Goal: Task Accomplishment & Management: Manage account settings

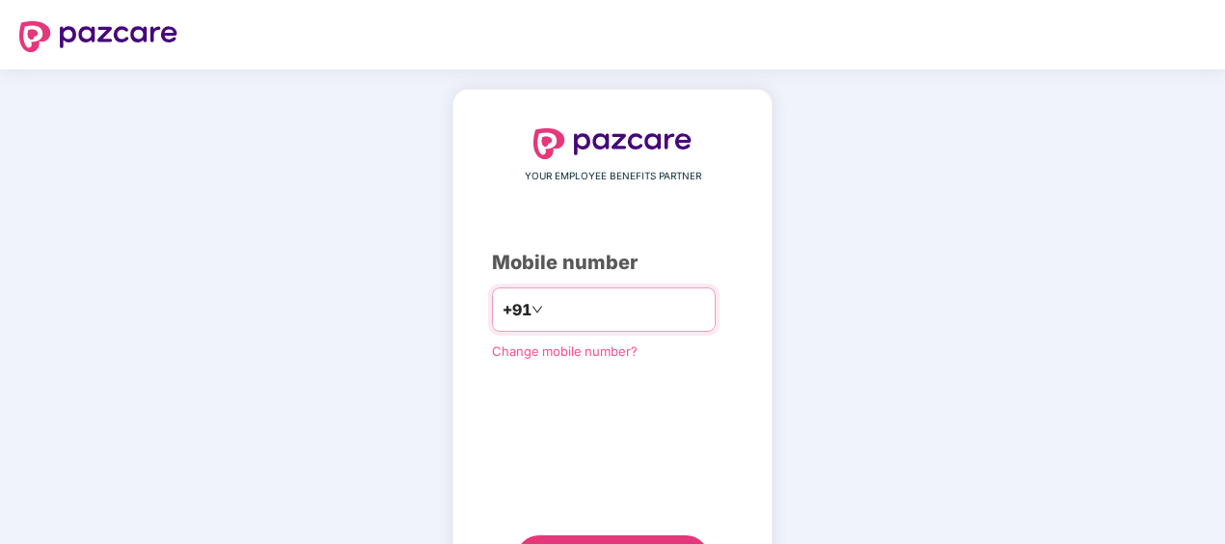
click at [547, 304] on input "number" at bounding box center [626, 309] width 158 height 31
click at [547, 310] on input "**********" at bounding box center [626, 309] width 158 height 31
type input "**********"
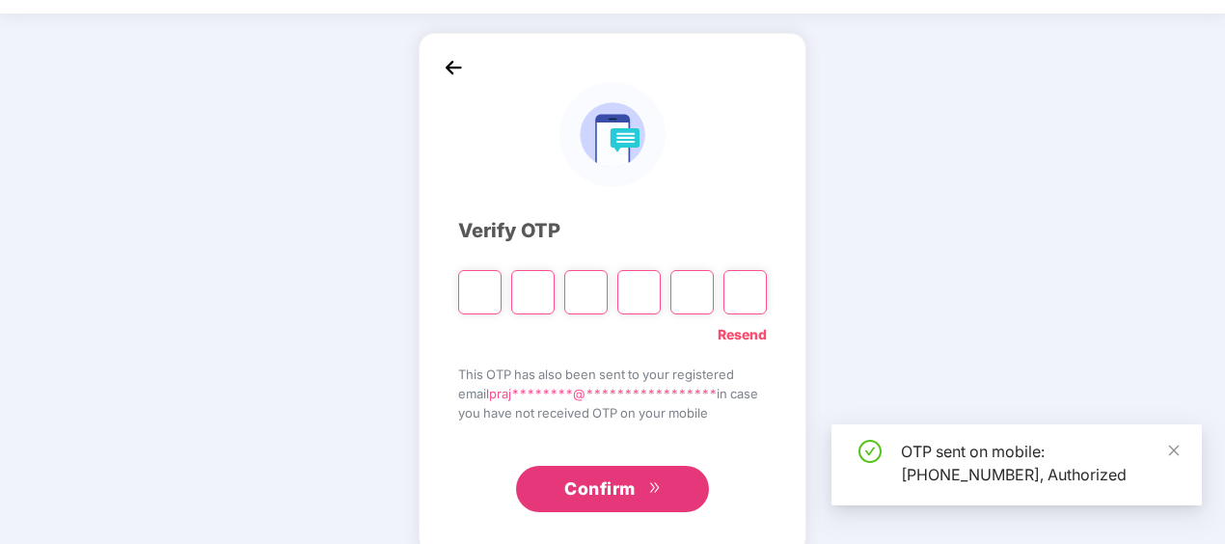
scroll to position [85, 0]
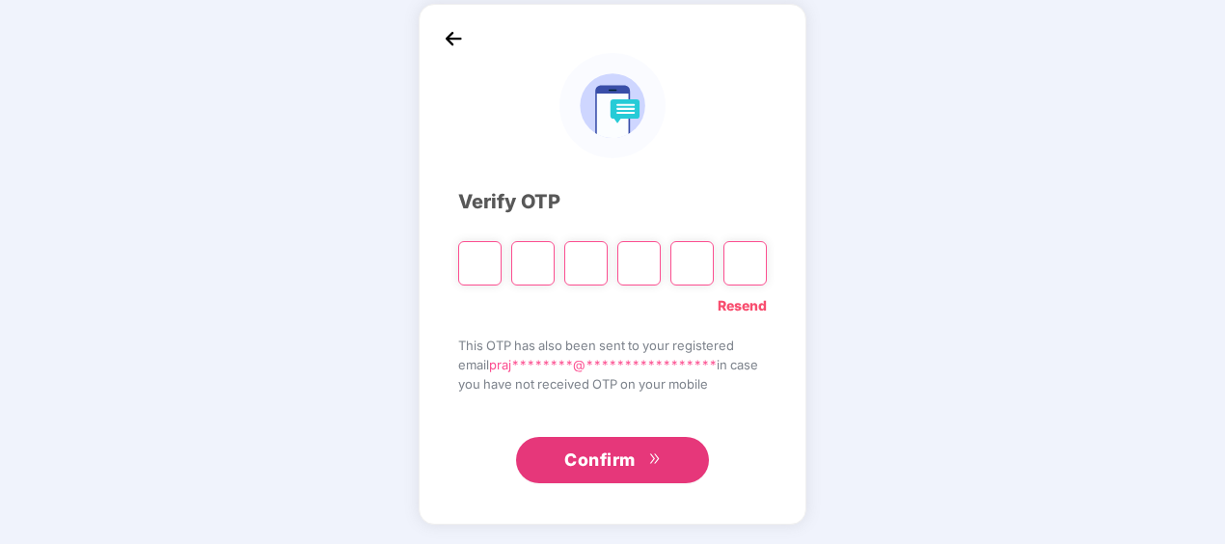
type input "*"
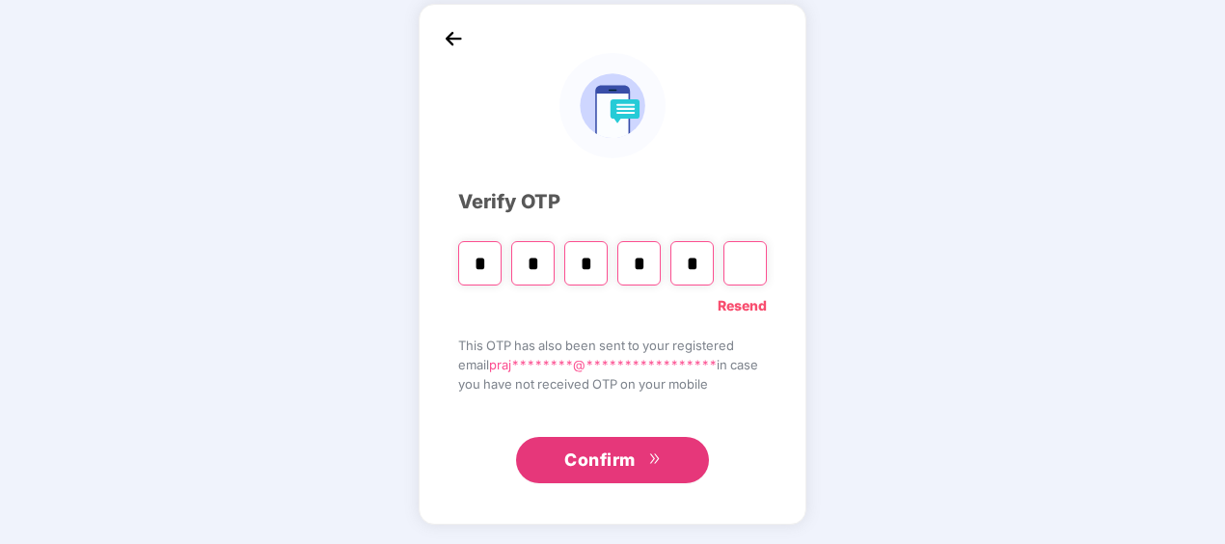
type input "*"
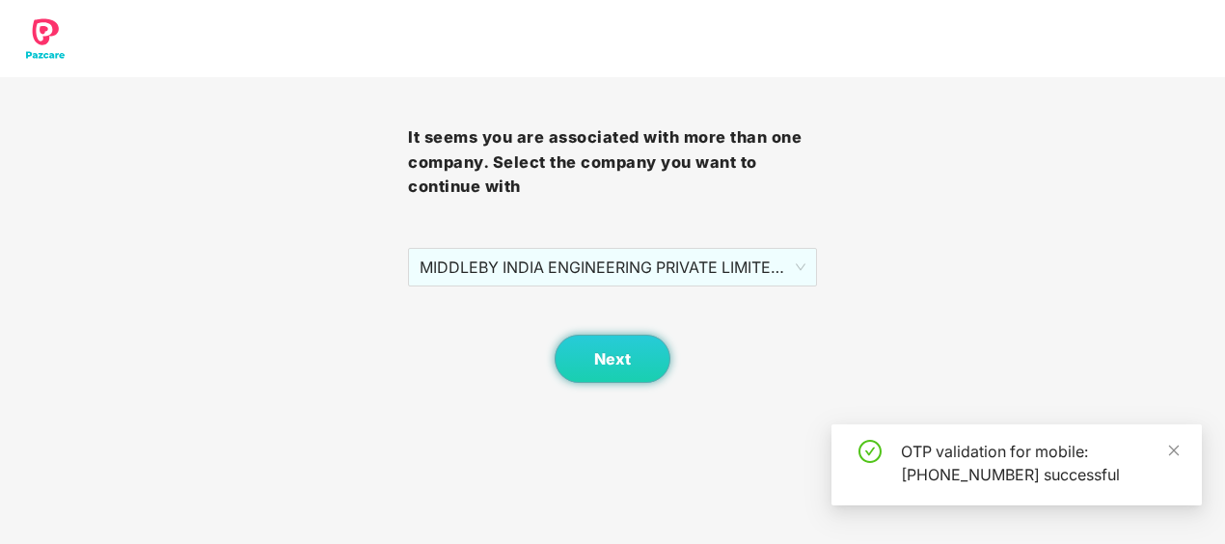
click at [675, 365] on div "Next" at bounding box center [612, 334] width 408 height 96
click at [598, 363] on span "Next" at bounding box center [612, 359] width 37 height 18
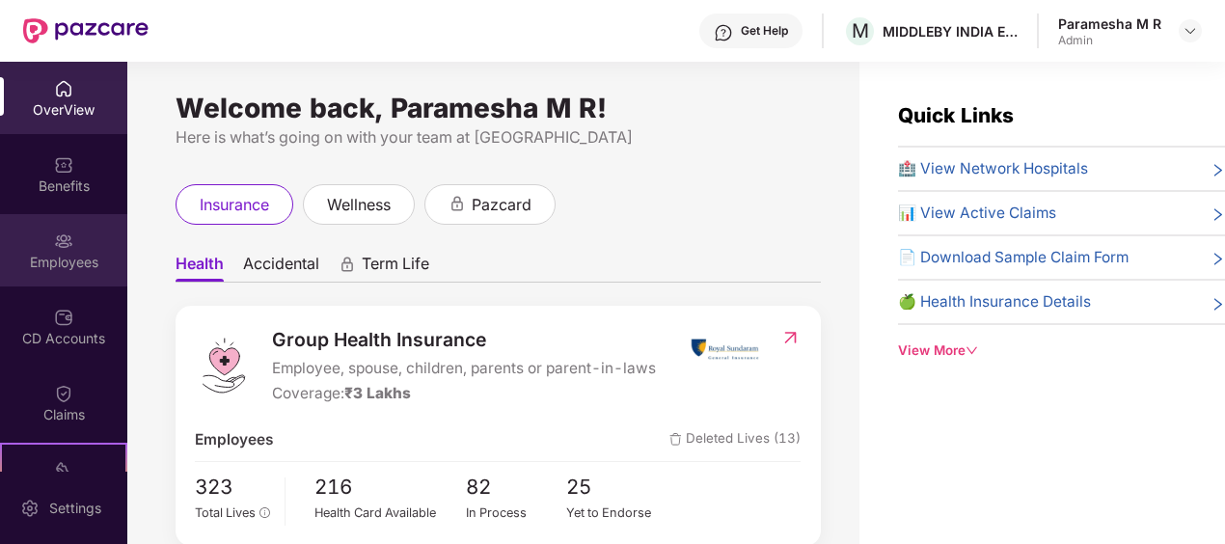
click at [20, 245] on div "Employees" at bounding box center [63, 250] width 127 height 72
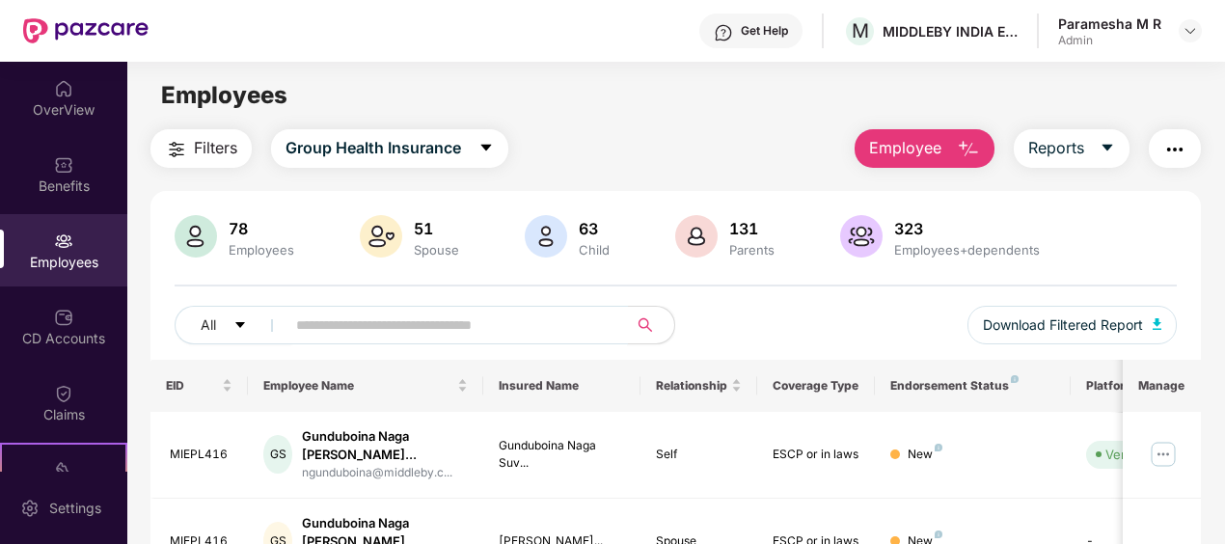
click at [324, 324] on input "text" at bounding box center [449, 324] width 306 height 29
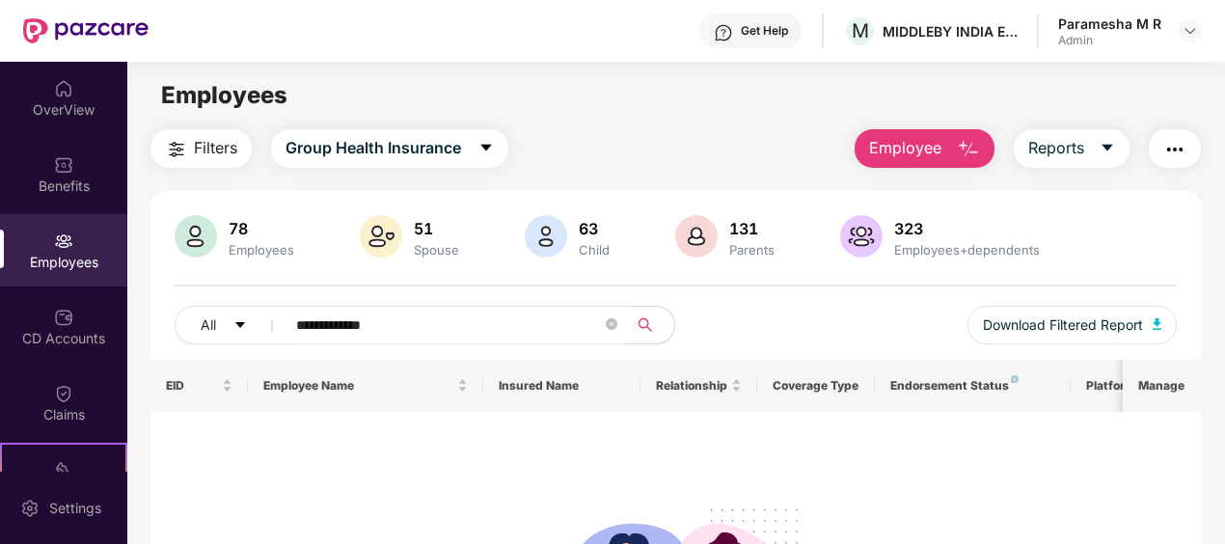
type input "**********"
click at [1149, 20] on div "Paramesha M R" at bounding box center [1109, 23] width 103 height 18
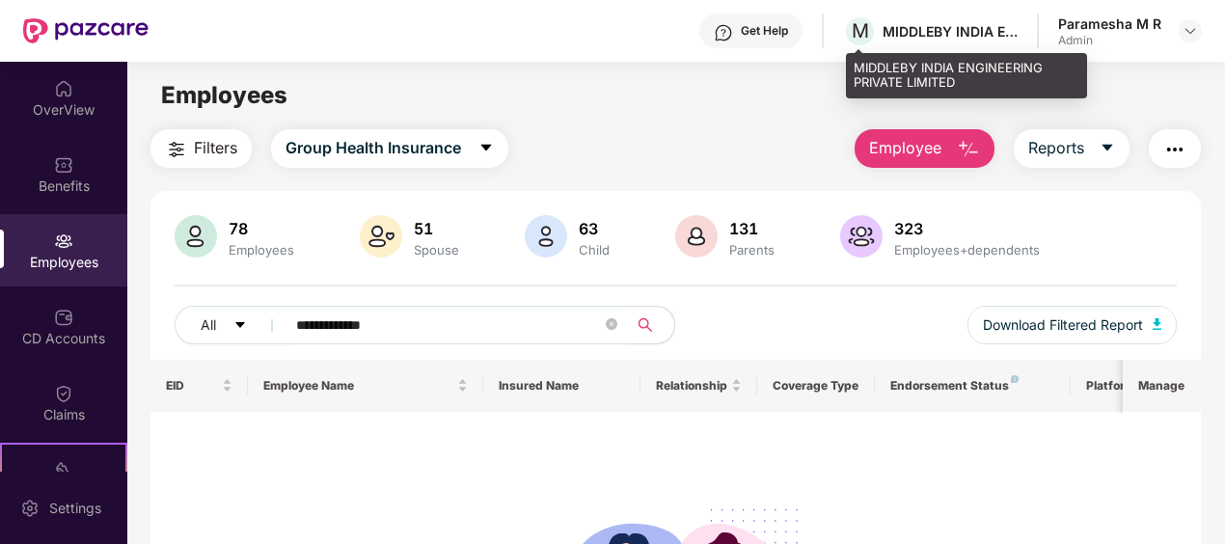
click at [999, 24] on div "MIDDLEBY INDIA ENGINEERING PRIVATE LIMITED" at bounding box center [949, 31] width 135 height 18
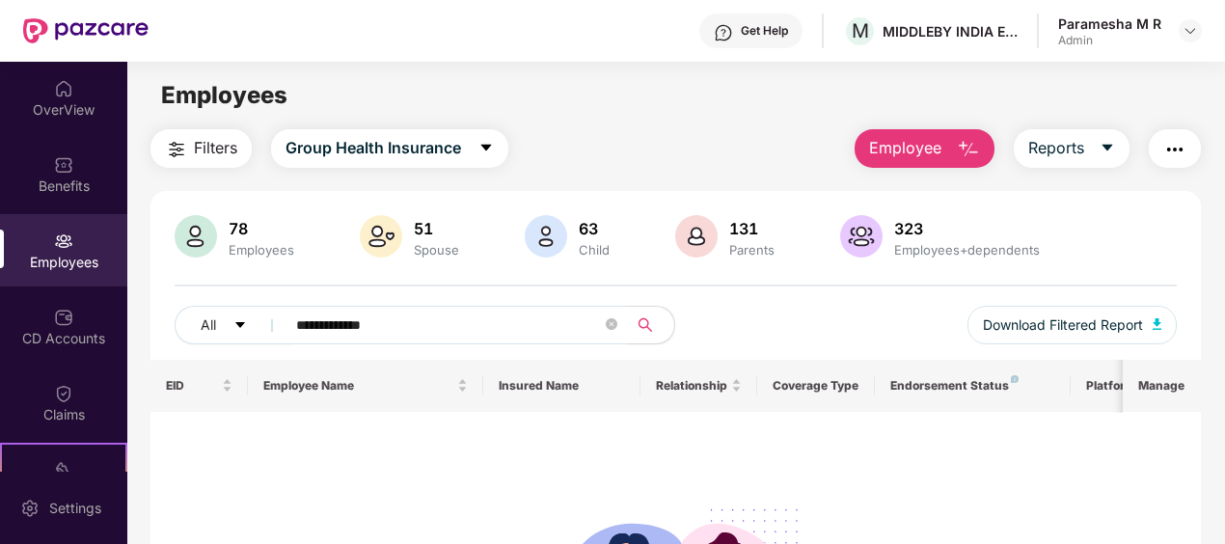
click at [1109, 22] on div "Paramesha M R" at bounding box center [1109, 23] width 103 height 18
click at [1188, 25] on img at bounding box center [1189, 30] width 15 height 15
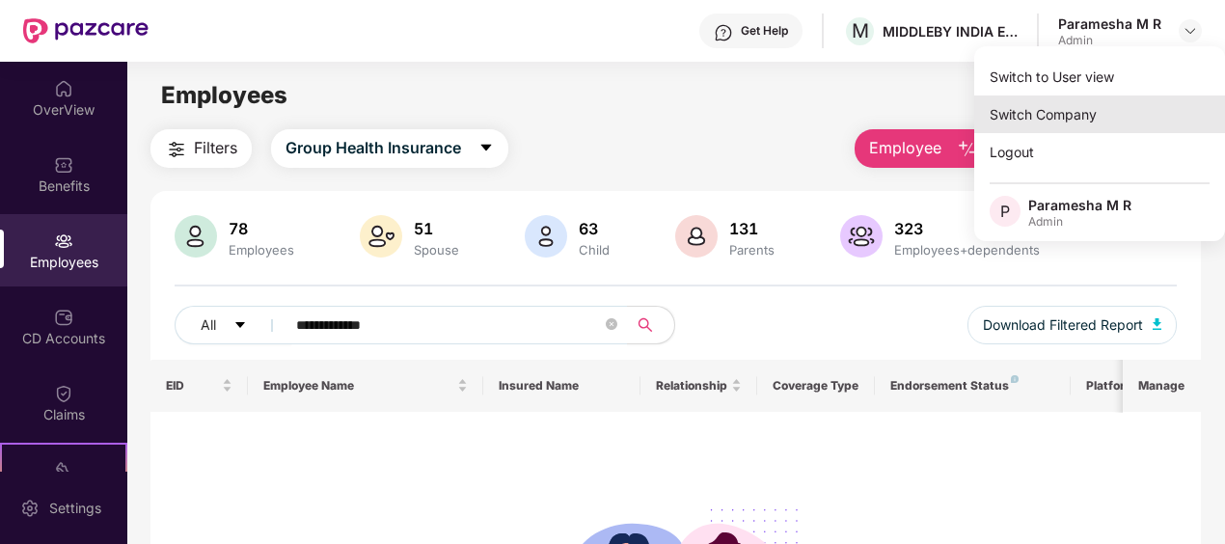
click at [1075, 118] on div "Switch Company" at bounding box center [1099, 114] width 251 height 38
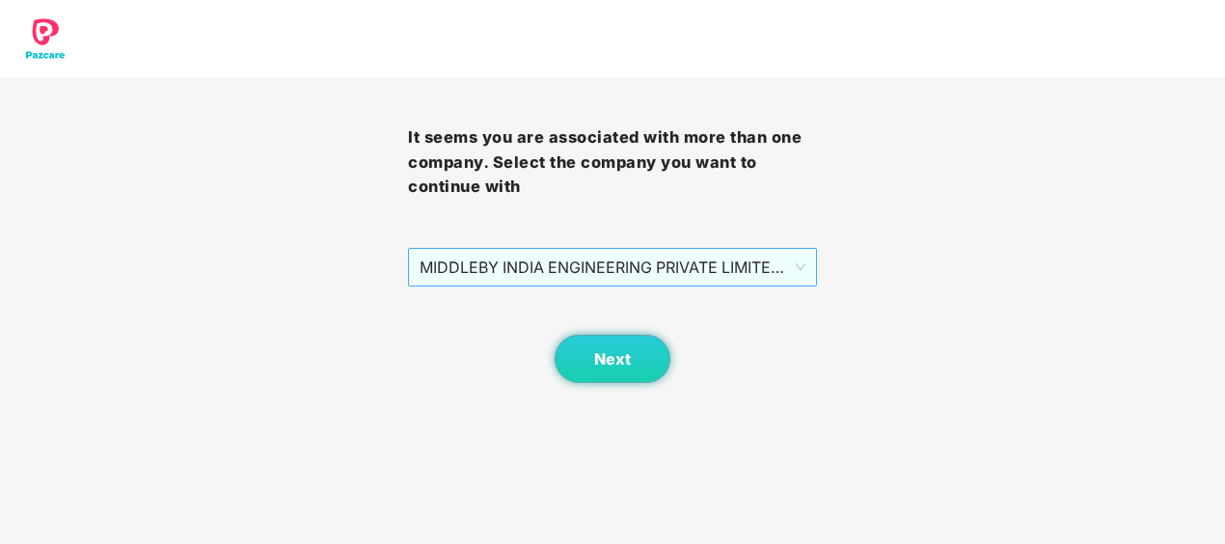
click at [787, 272] on span "MIDDLEBY INDIA ENGINEERING PRIVATE LIMITED - MIEPL124 - ADMIN" at bounding box center [611, 267] width 385 height 37
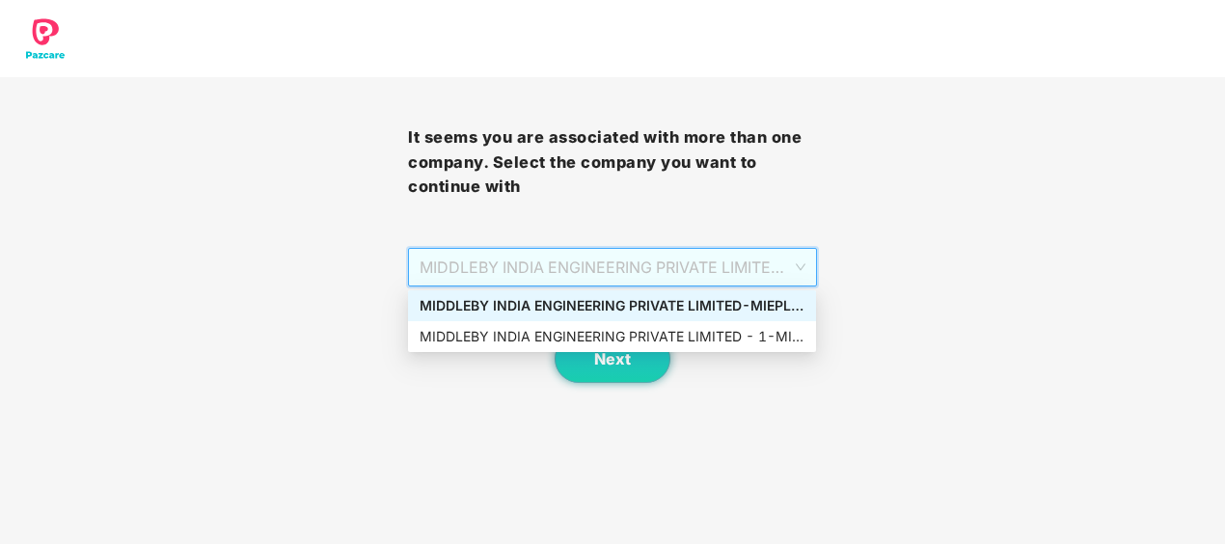
click at [667, 308] on div "MIDDLEBY INDIA ENGINEERING PRIVATE LIMITED - MIEPL124 - ADMIN" at bounding box center [611, 305] width 385 height 21
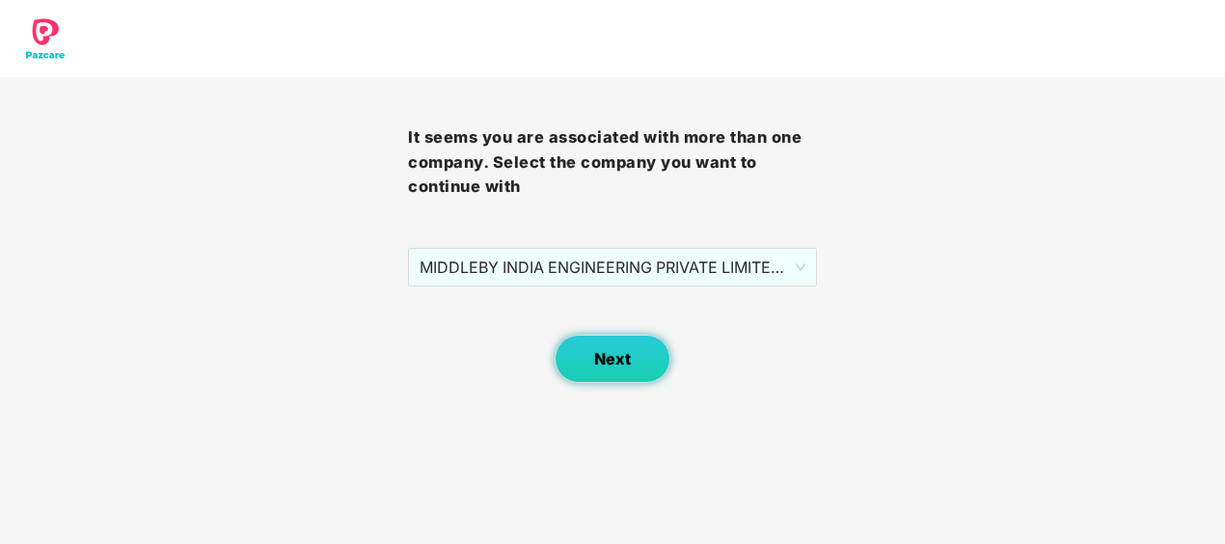
click at [619, 358] on span "Next" at bounding box center [612, 359] width 37 height 18
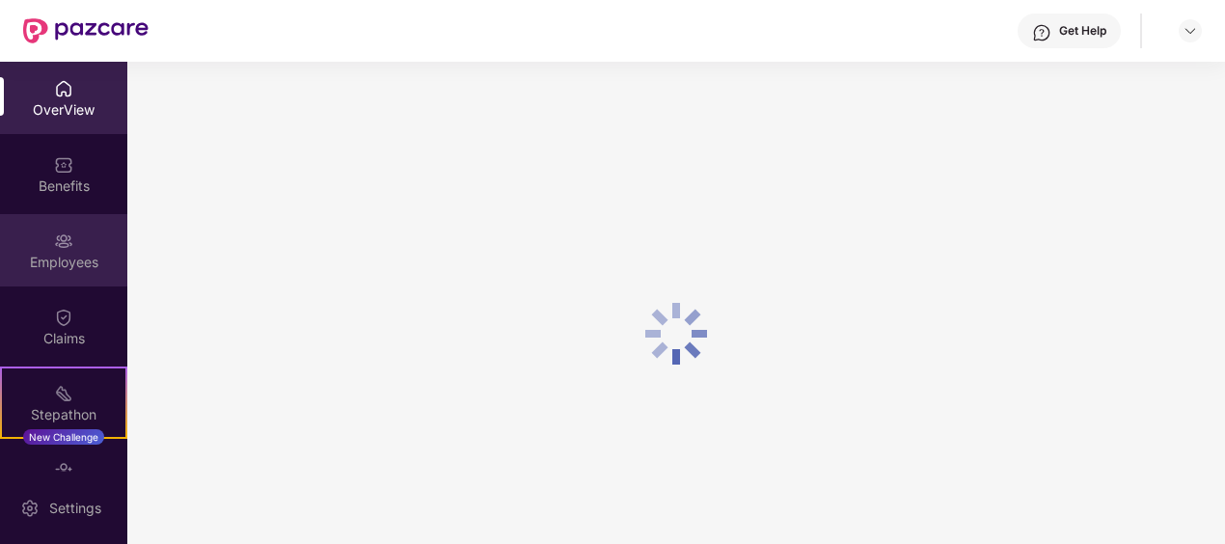
click at [62, 253] on div "Employees" at bounding box center [63, 262] width 127 height 19
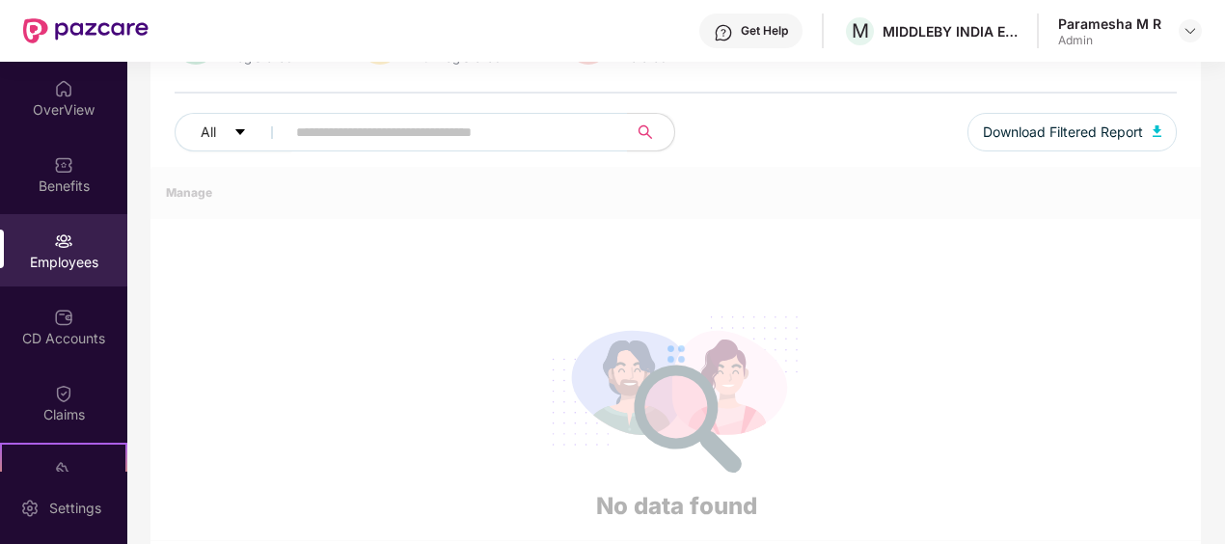
scroll to position [96, 0]
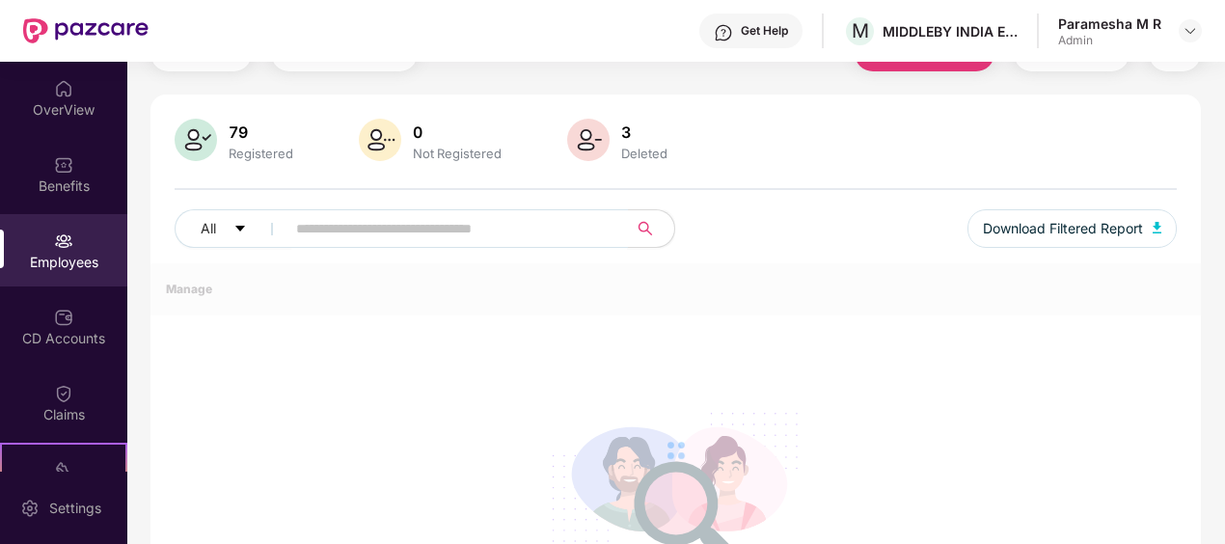
click at [318, 235] on input "text" at bounding box center [449, 228] width 306 height 29
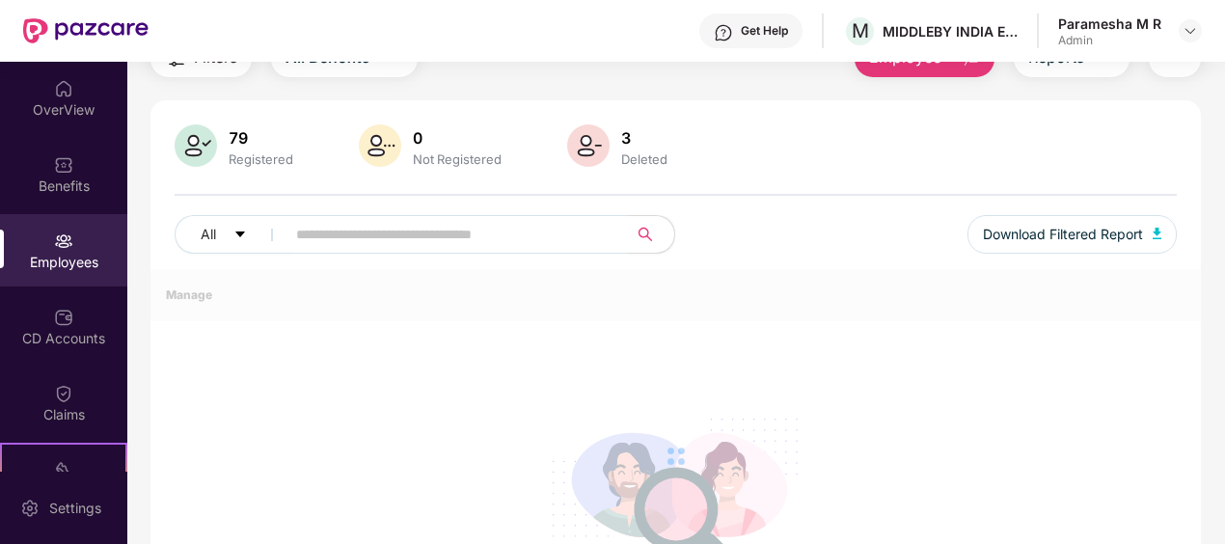
scroll to position [0, 0]
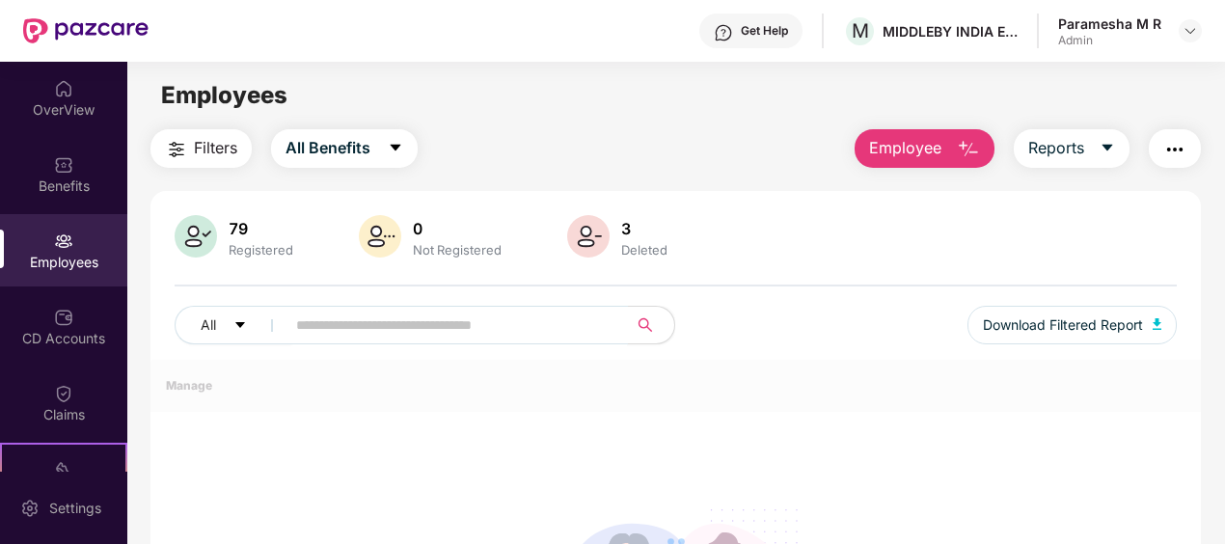
click at [359, 324] on input "text" at bounding box center [449, 324] width 306 height 29
type input "*"
type input "*****"
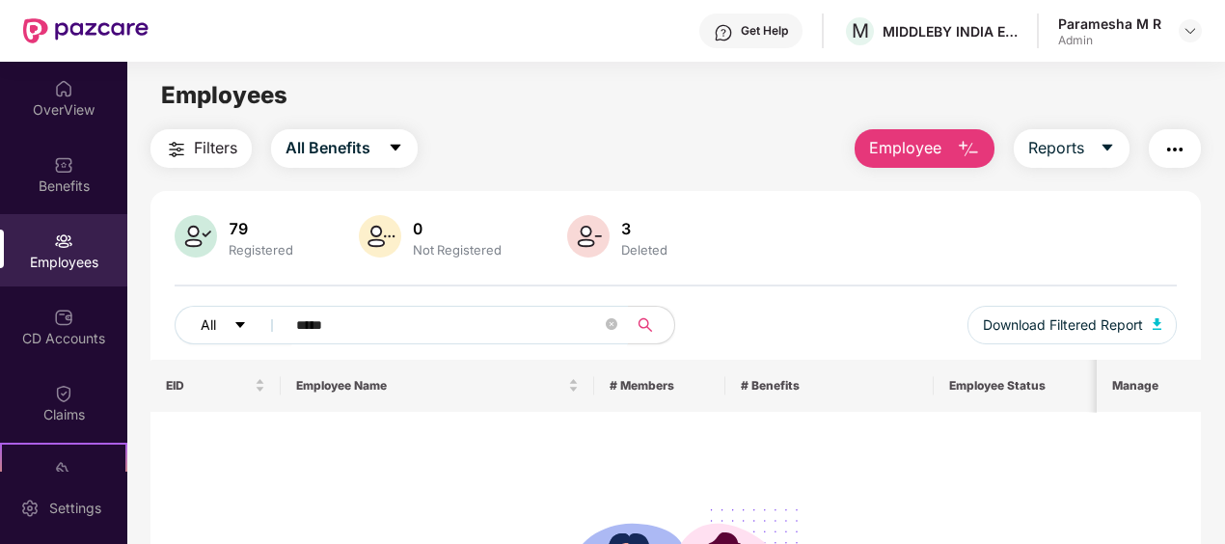
drag, startPoint x: 364, startPoint y: 320, endPoint x: 249, endPoint y: 329, distance: 116.0
click at [249, 329] on div "All *****" at bounding box center [425, 325] width 501 height 39
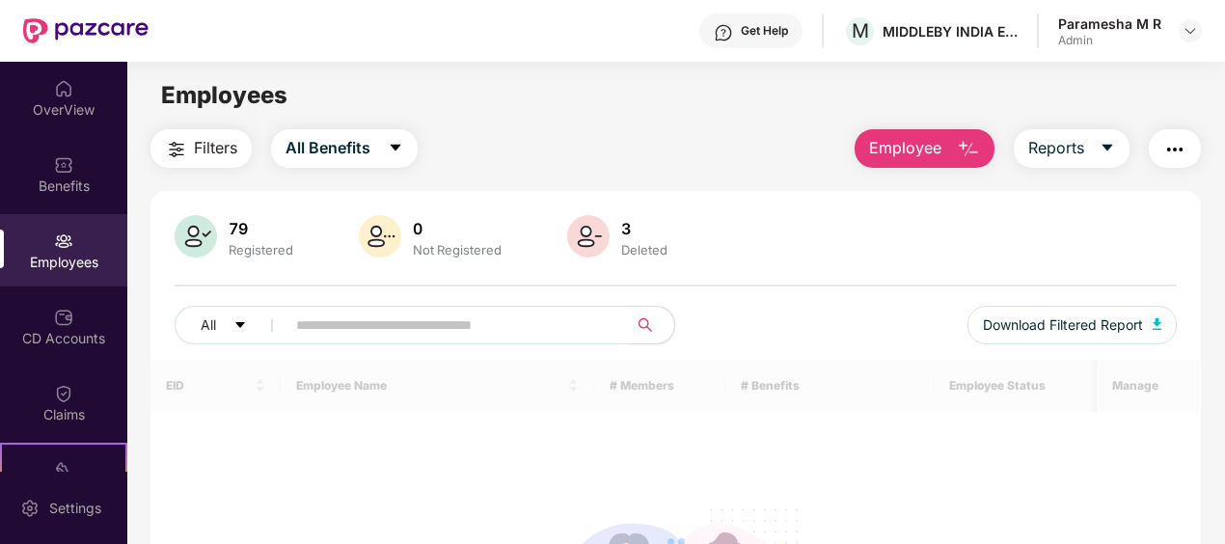
click at [77, 255] on div "Employees" at bounding box center [63, 262] width 127 height 19
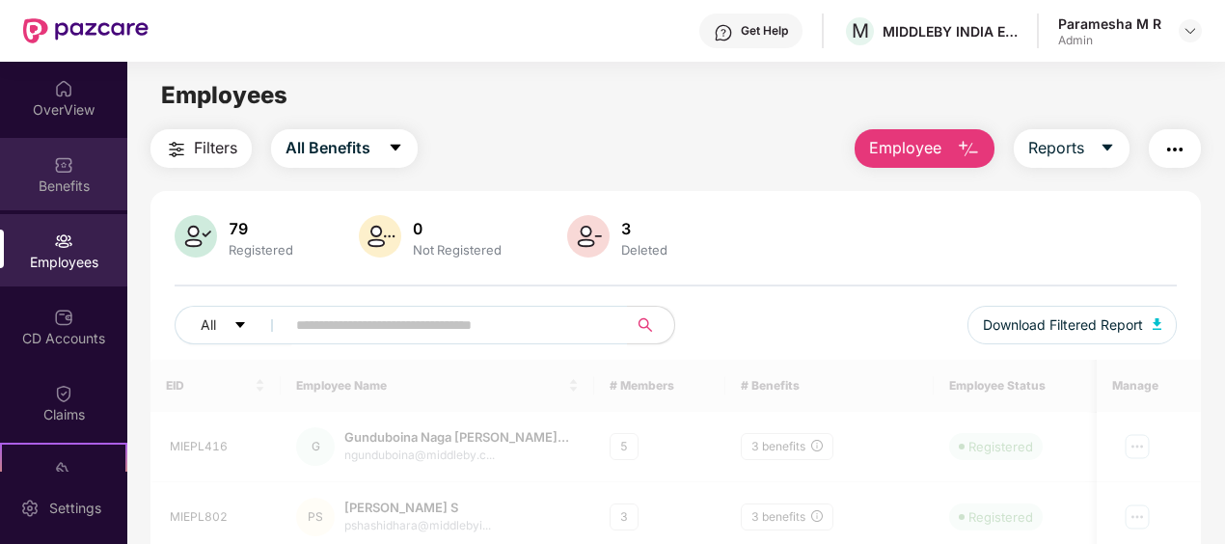
click at [54, 187] on div "Benefits" at bounding box center [63, 185] width 127 height 19
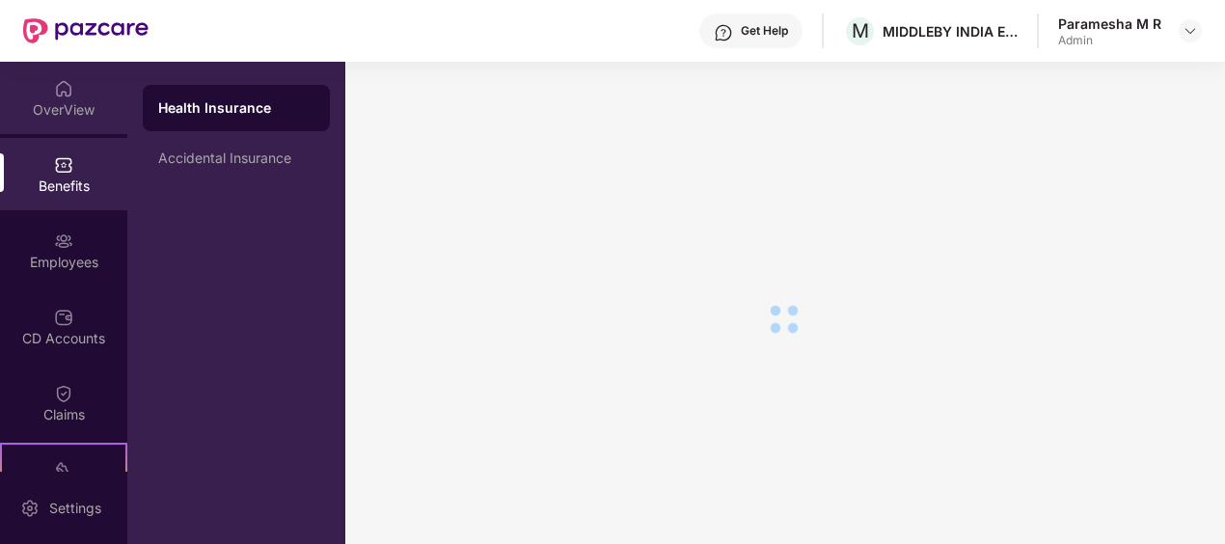
click at [62, 91] on img at bounding box center [63, 88] width 19 height 19
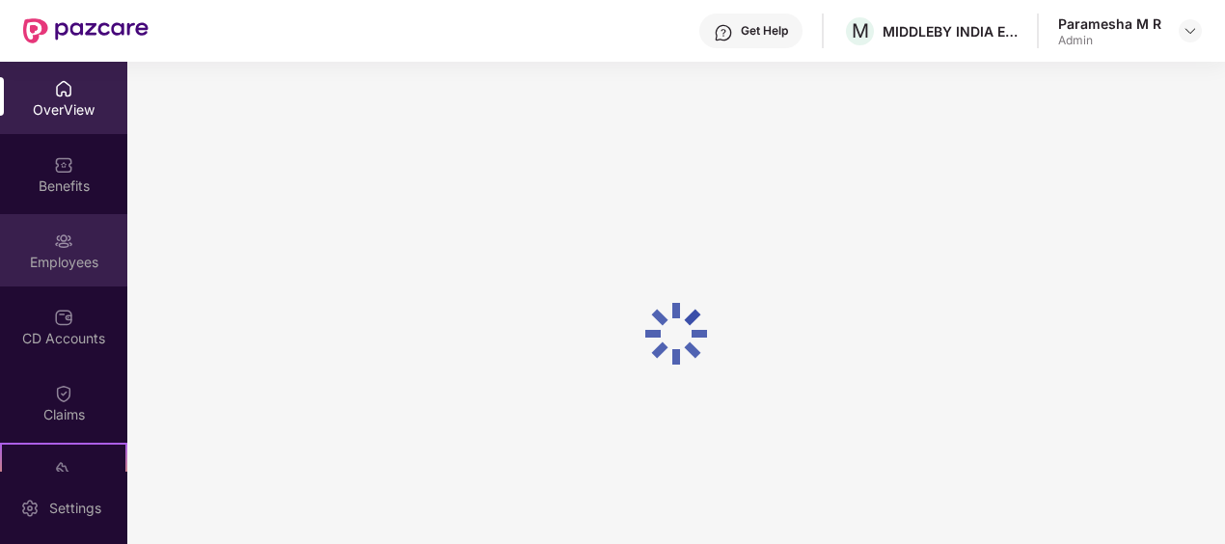
click at [60, 253] on div "Employees" at bounding box center [63, 262] width 127 height 19
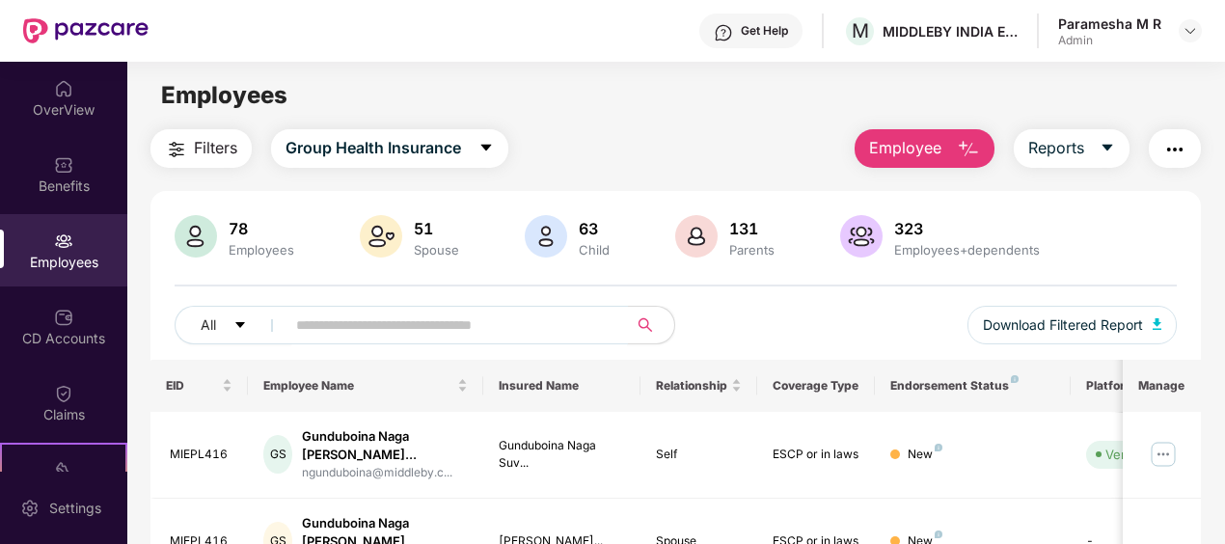
click at [340, 319] on input "text" at bounding box center [449, 324] width 306 height 29
type input "**********"
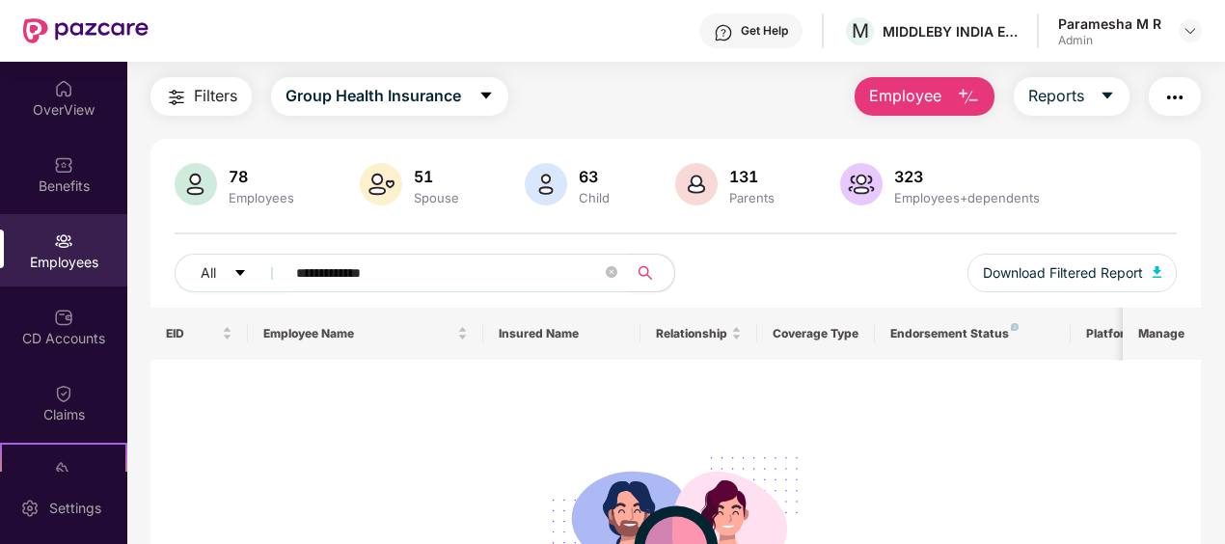
scroll to position [96, 0]
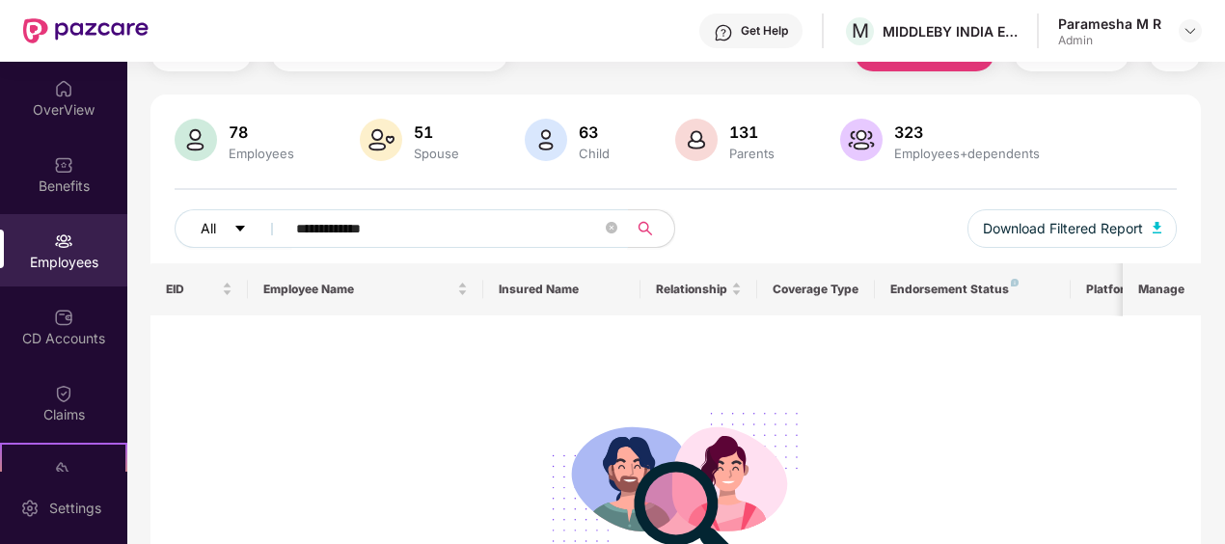
drag, startPoint x: 408, startPoint y: 222, endPoint x: 247, endPoint y: 216, distance: 161.1
click at [247, 216] on div "**********" at bounding box center [425, 228] width 501 height 39
type input "*"
type input "**********"
click at [1123, 10] on div "Get Help M MIDDLEBY [GEOGRAPHIC_DATA] ENGINEERING PRIVATE LIMITED Paramesha M R…" at bounding box center [674, 31] width 1053 height 62
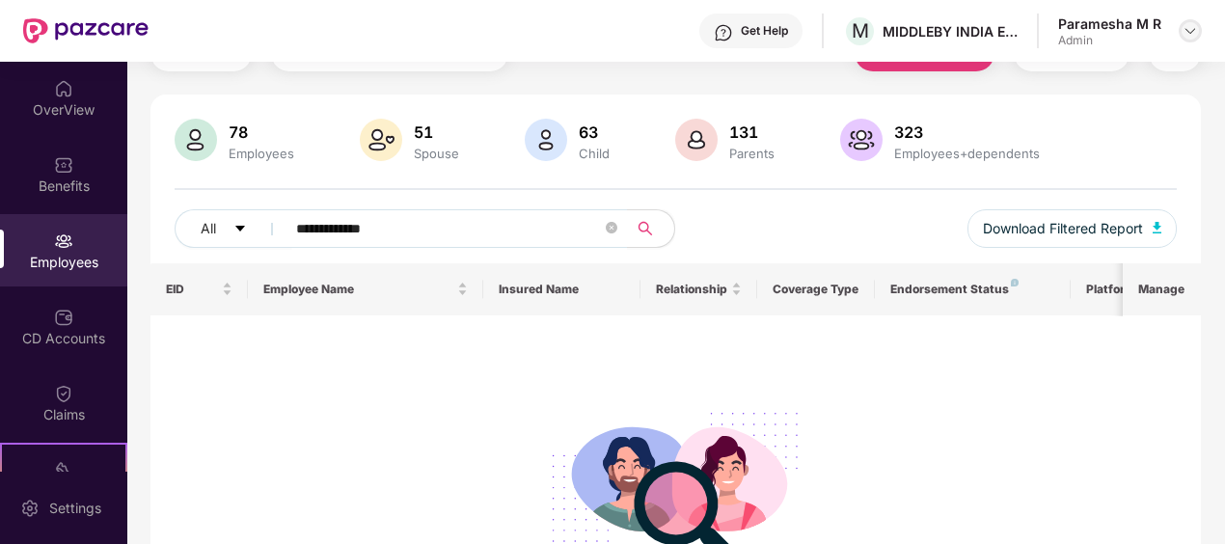
click at [1184, 29] on img at bounding box center [1189, 30] width 15 height 15
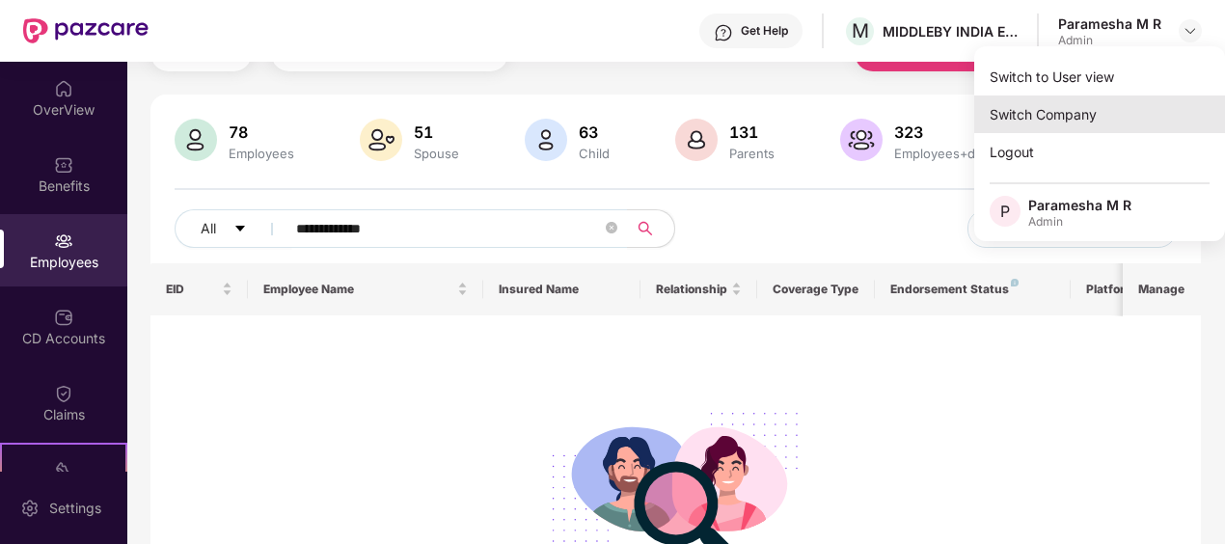
click at [1076, 118] on div "Switch Company" at bounding box center [1099, 114] width 251 height 38
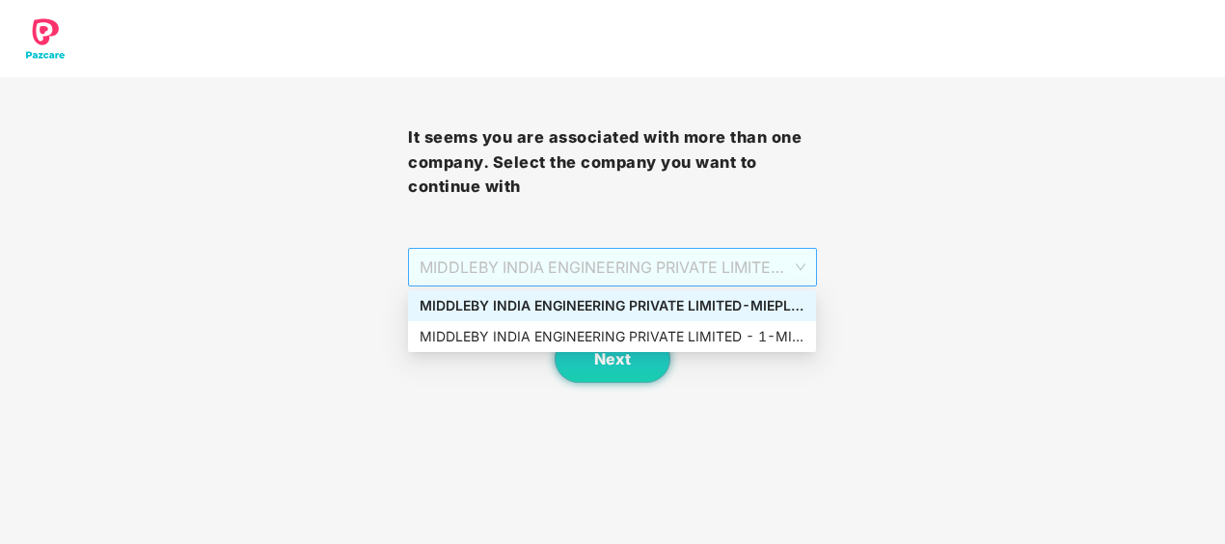
click at [785, 276] on span "MIDDLEBY INDIA ENGINEERING PRIVATE LIMITED - MIEPL124 - ADMIN" at bounding box center [611, 267] width 385 height 37
click at [707, 342] on div "MIDDLEBY INDIA ENGINEERING PRIVATE LIMITED - 1 - MIEPL124 - ADMIN" at bounding box center [611, 336] width 385 height 21
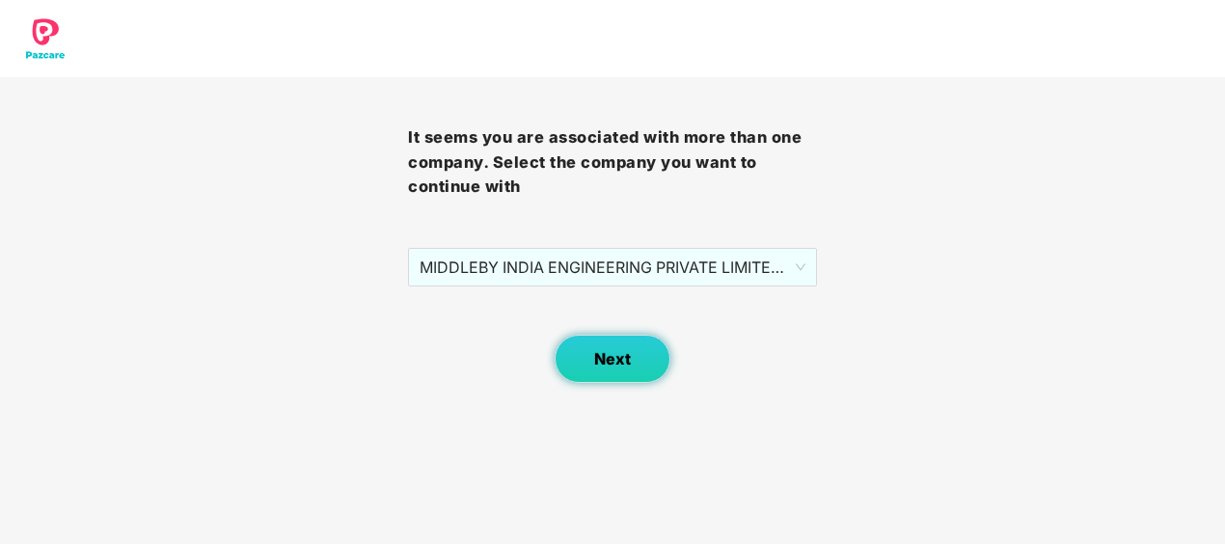
click at [609, 361] on span "Next" at bounding box center [612, 359] width 37 height 18
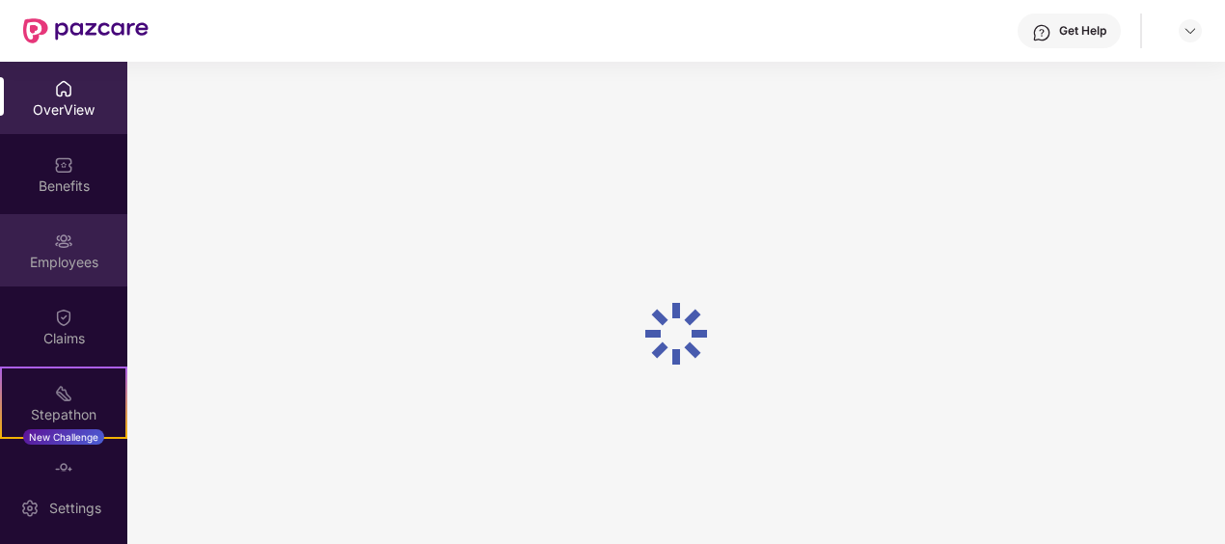
click at [46, 256] on div "Employees" at bounding box center [63, 262] width 127 height 19
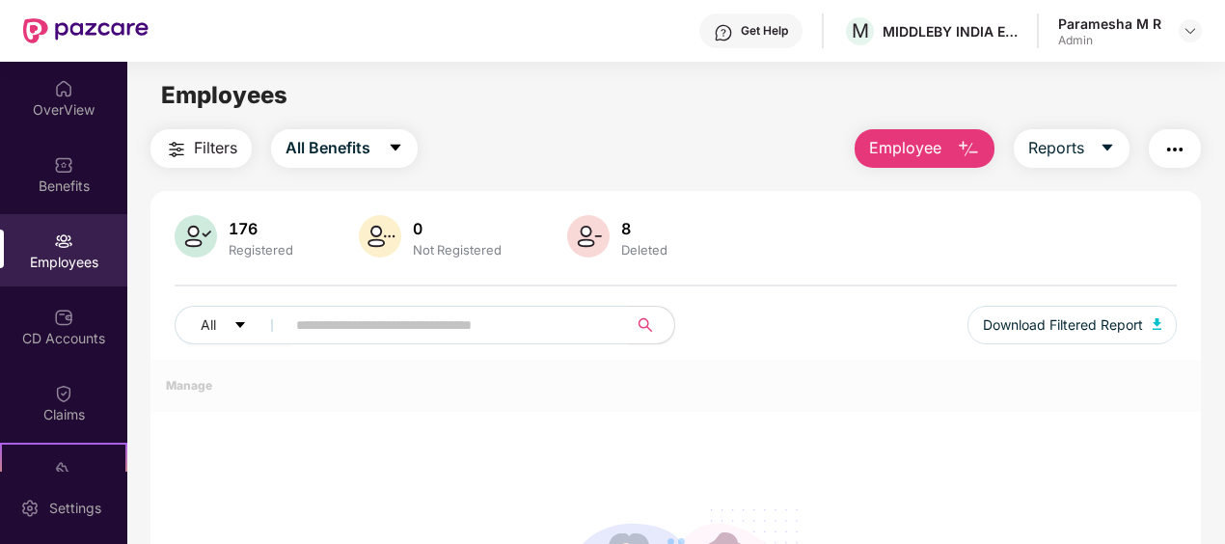
scroll to position [96, 0]
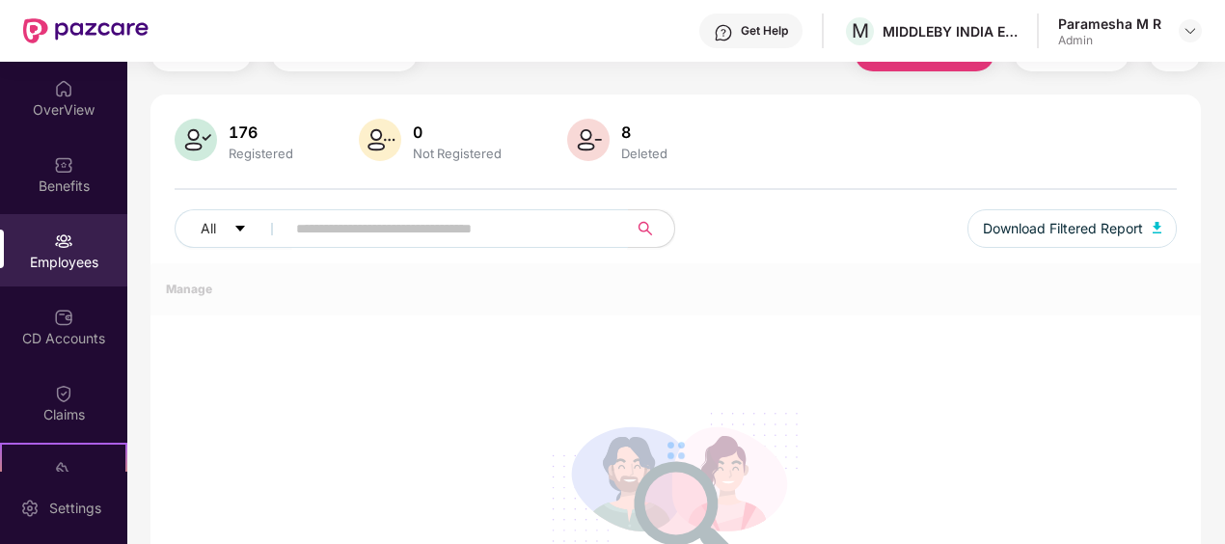
click at [344, 226] on input "text" at bounding box center [449, 228] width 306 height 29
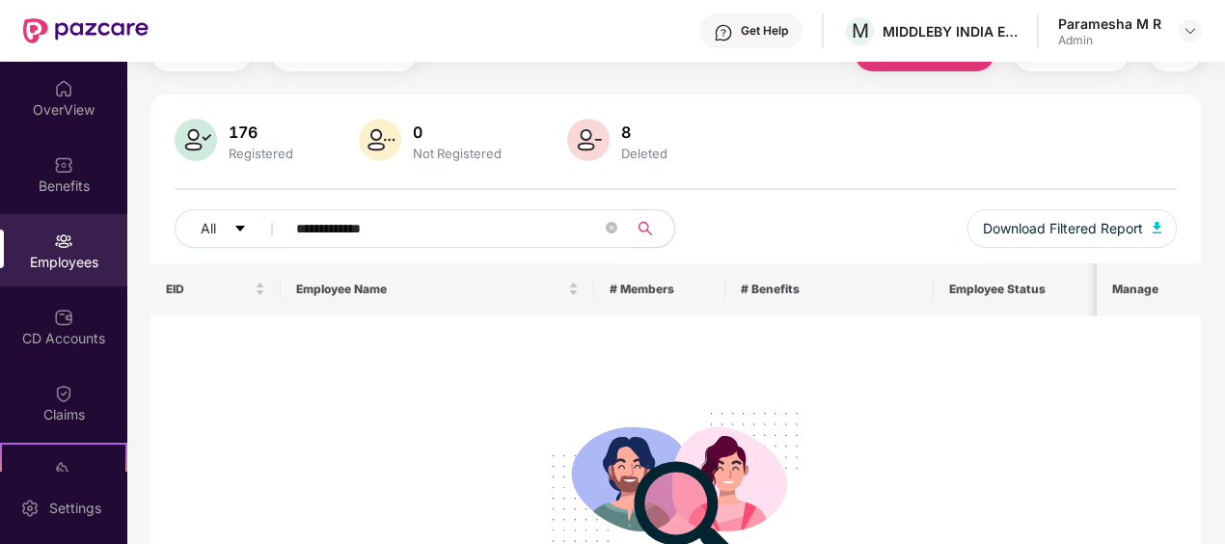
type input "**********"
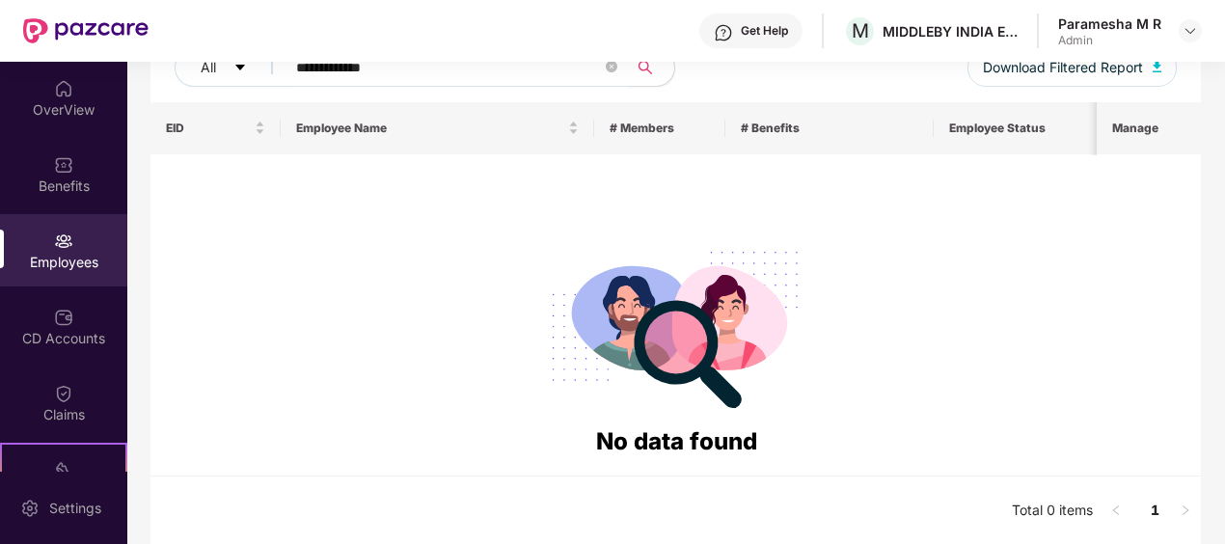
scroll to position [0, 0]
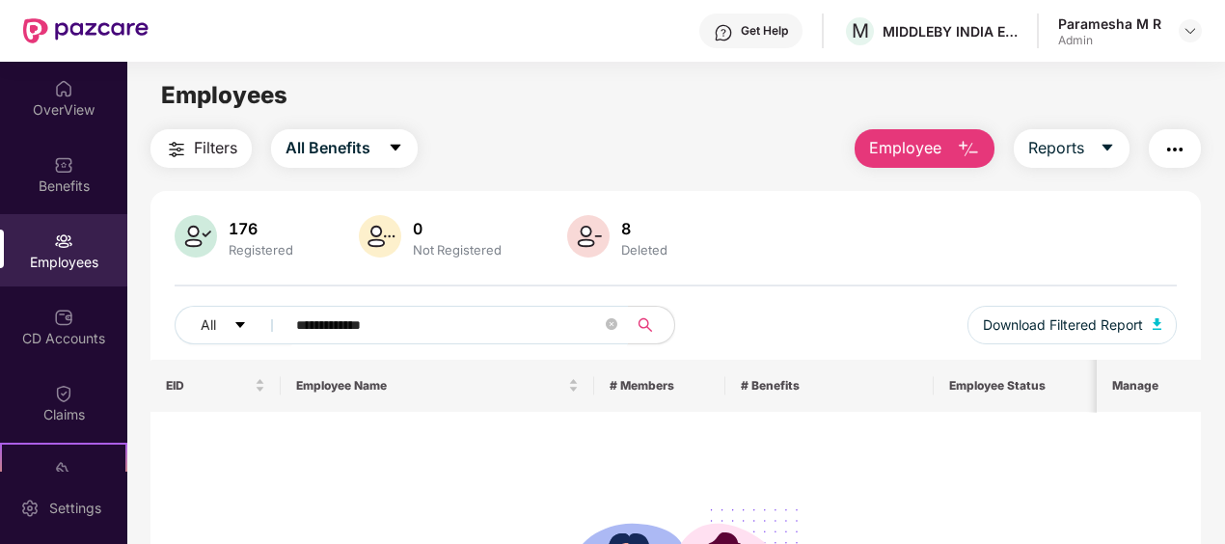
drag, startPoint x: 422, startPoint y: 322, endPoint x: 146, endPoint y: 318, distance: 276.8
click at [146, 318] on div "**********" at bounding box center [675, 466] width 1096 height 674
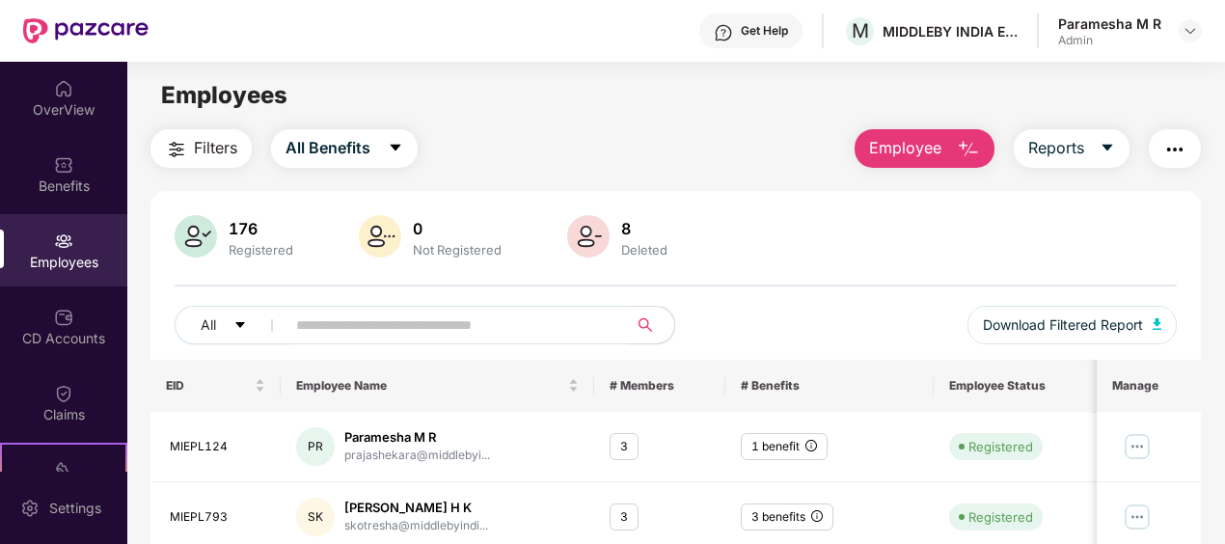
click at [350, 327] on input "text" at bounding box center [449, 324] width 306 height 29
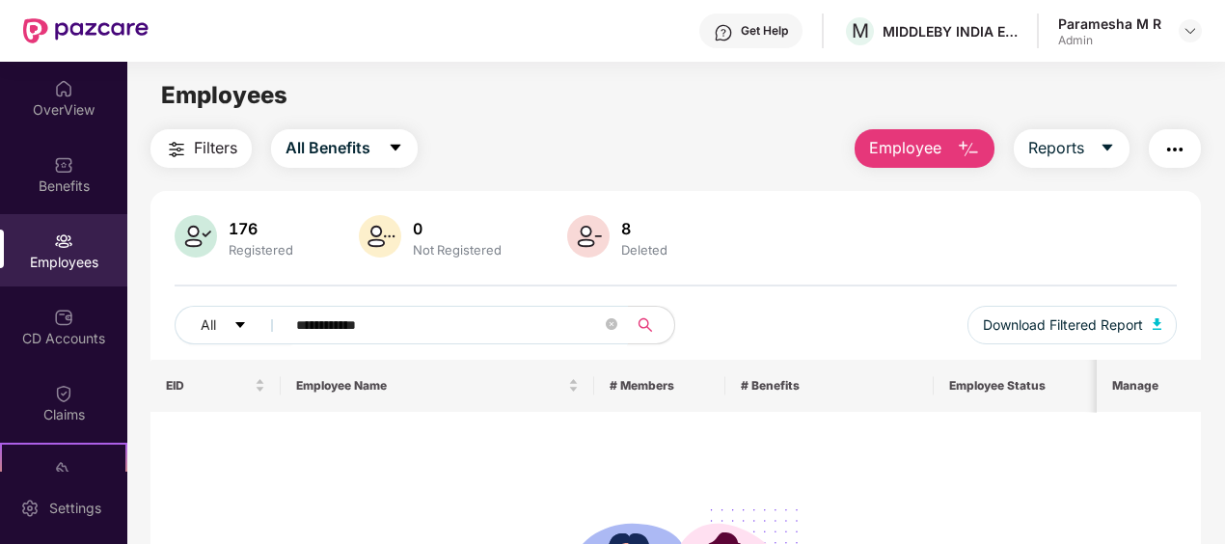
type input "**********"
drag, startPoint x: 413, startPoint y: 316, endPoint x: 214, endPoint y: 303, distance: 199.1
click at [214, 303] on div "**********" at bounding box center [675, 287] width 1051 height 145
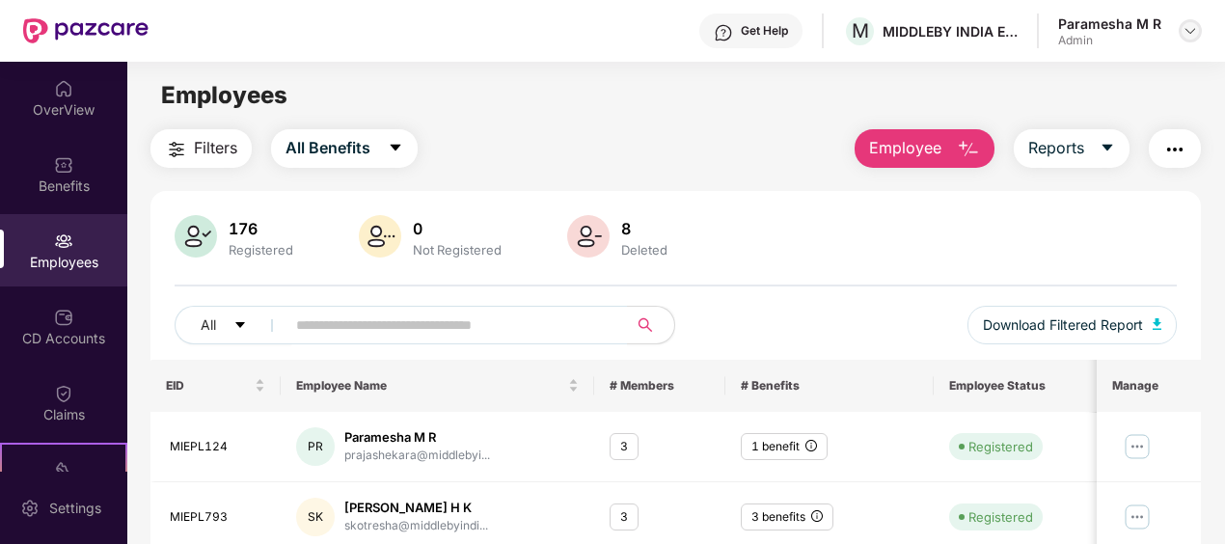
click at [1194, 37] on img at bounding box center [1189, 30] width 15 height 15
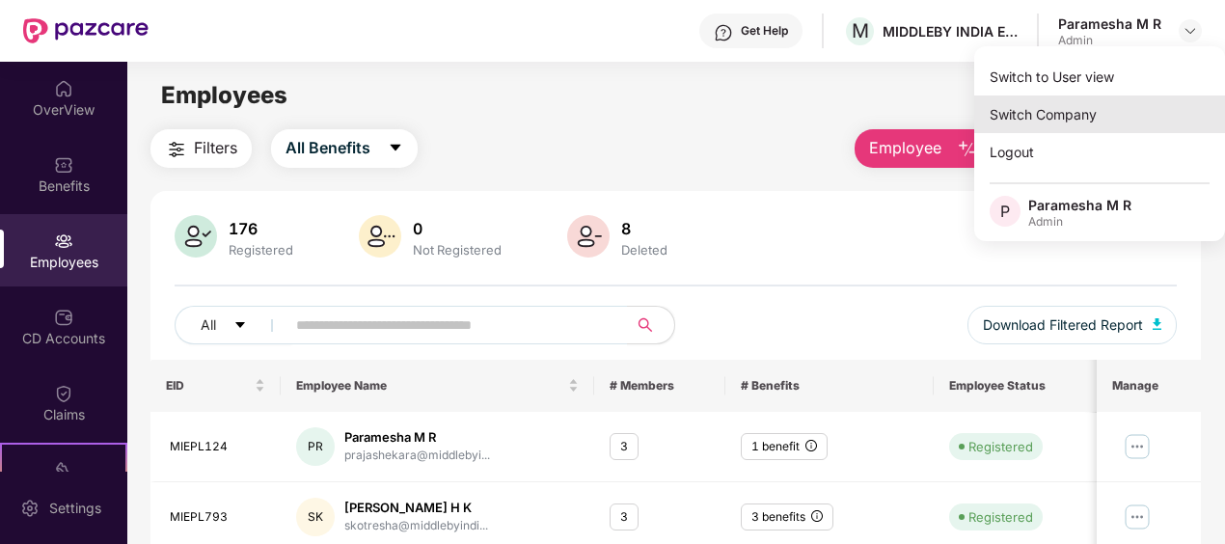
click at [1048, 116] on div "Switch Company" at bounding box center [1099, 114] width 251 height 38
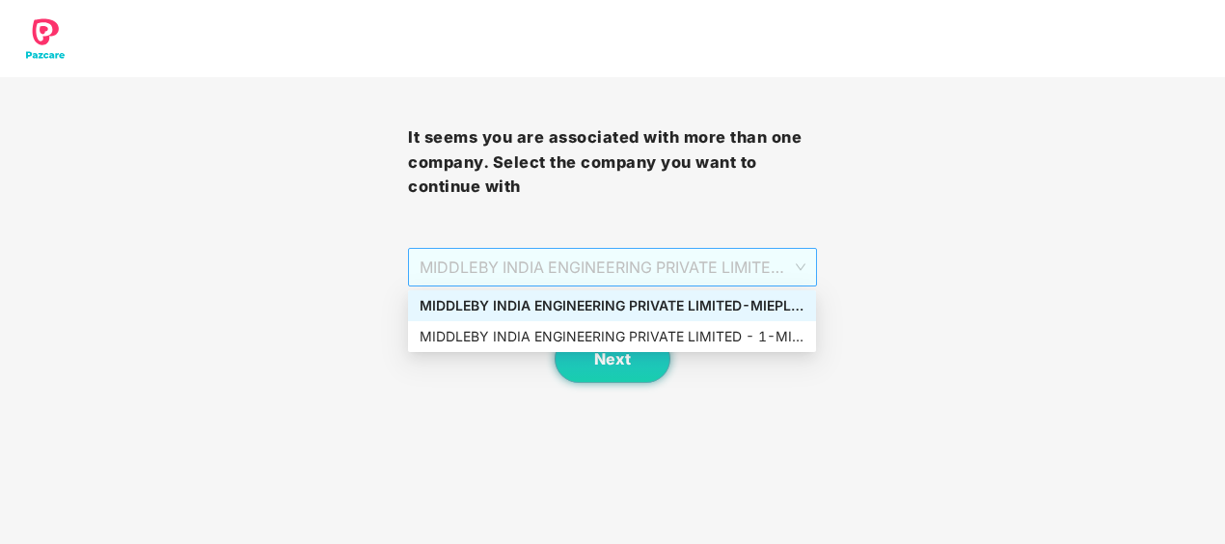
click at [793, 270] on span "MIDDLEBY INDIA ENGINEERING PRIVATE LIMITED - MIEPL124 - ADMIN" at bounding box center [611, 267] width 385 height 37
click at [639, 331] on div "MIDDLEBY INDIA ENGINEERING PRIVATE LIMITED - 1 - MIEPL124 - ADMIN" at bounding box center [611, 336] width 385 height 21
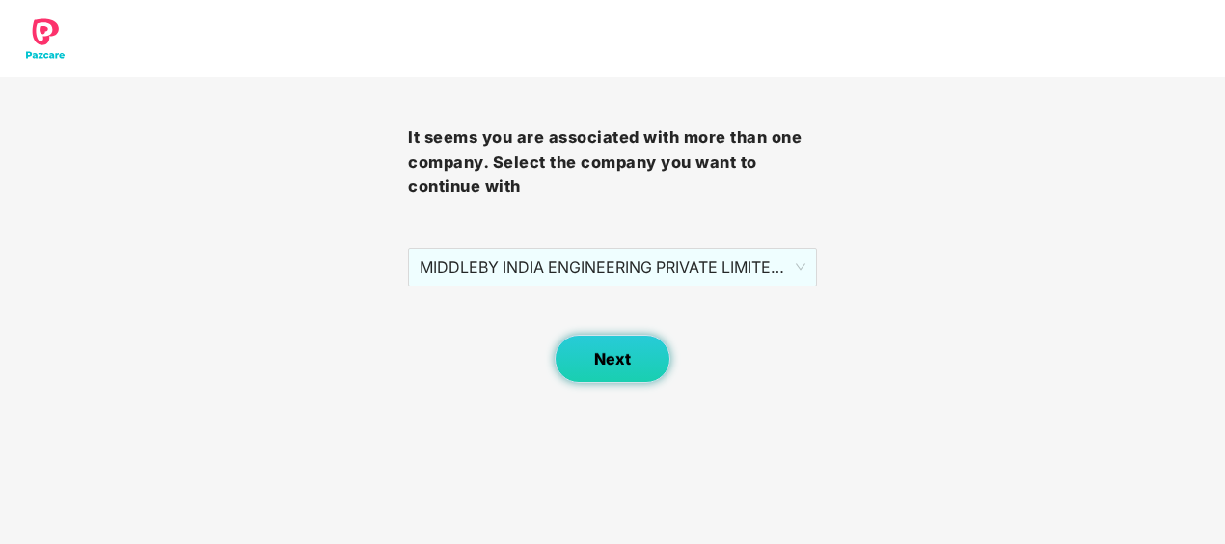
click at [603, 368] on button "Next" at bounding box center [612, 359] width 116 height 48
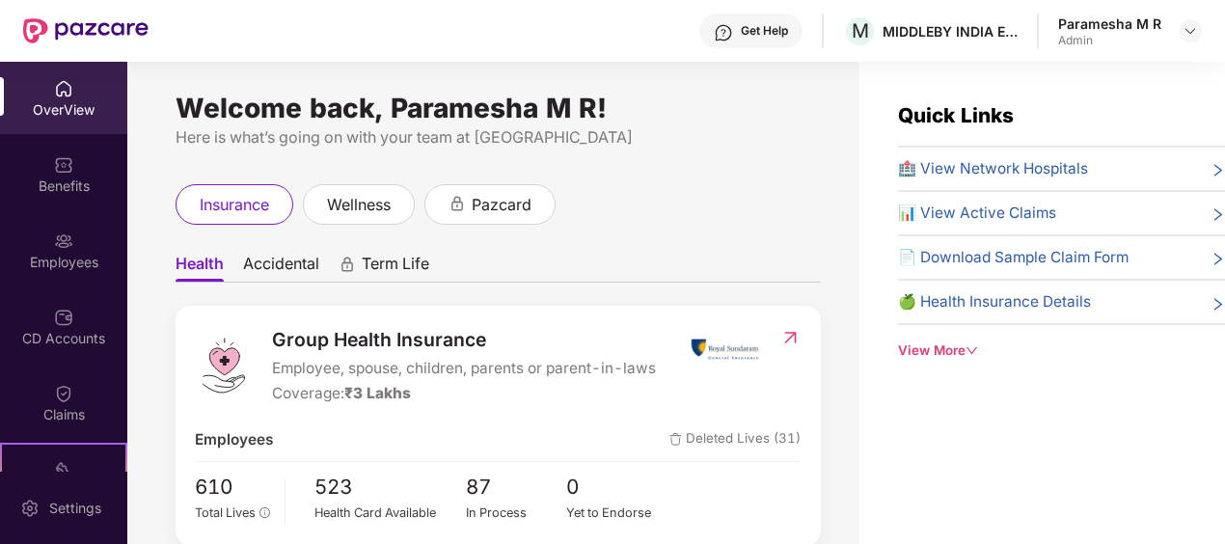
scroll to position [96, 0]
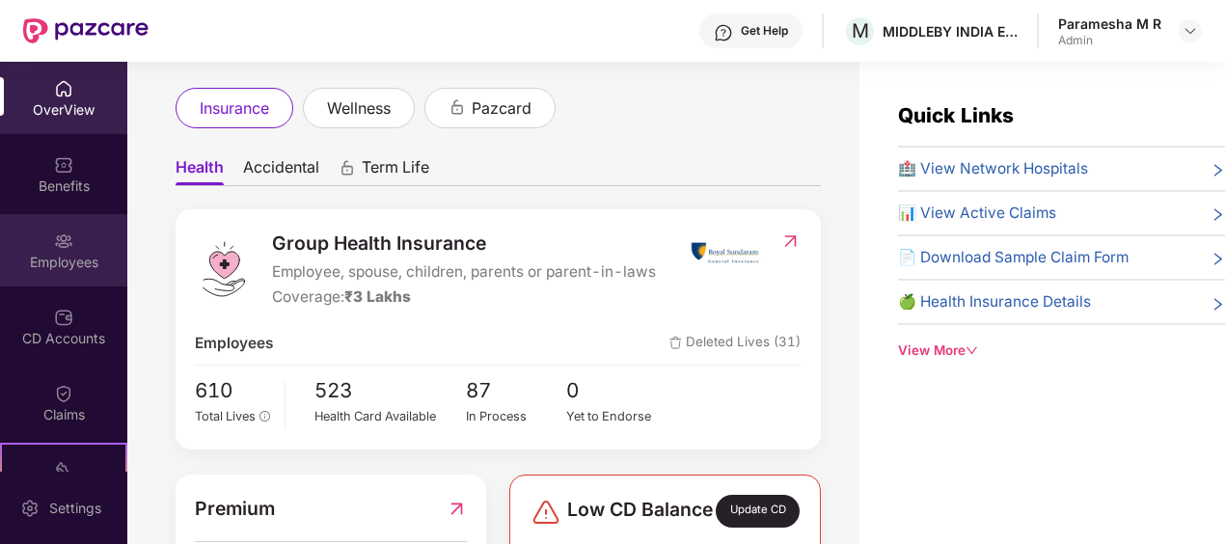
click at [73, 253] on div "Employees" at bounding box center [63, 262] width 127 height 19
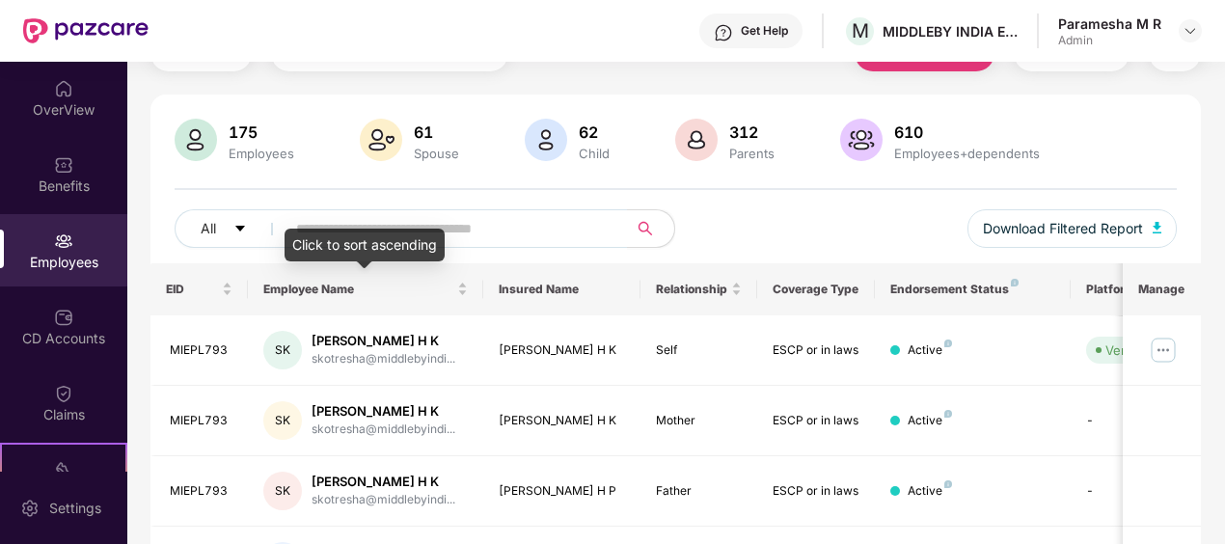
click at [346, 229] on div "Click to sort ascending" at bounding box center [364, 245] width 160 height 33
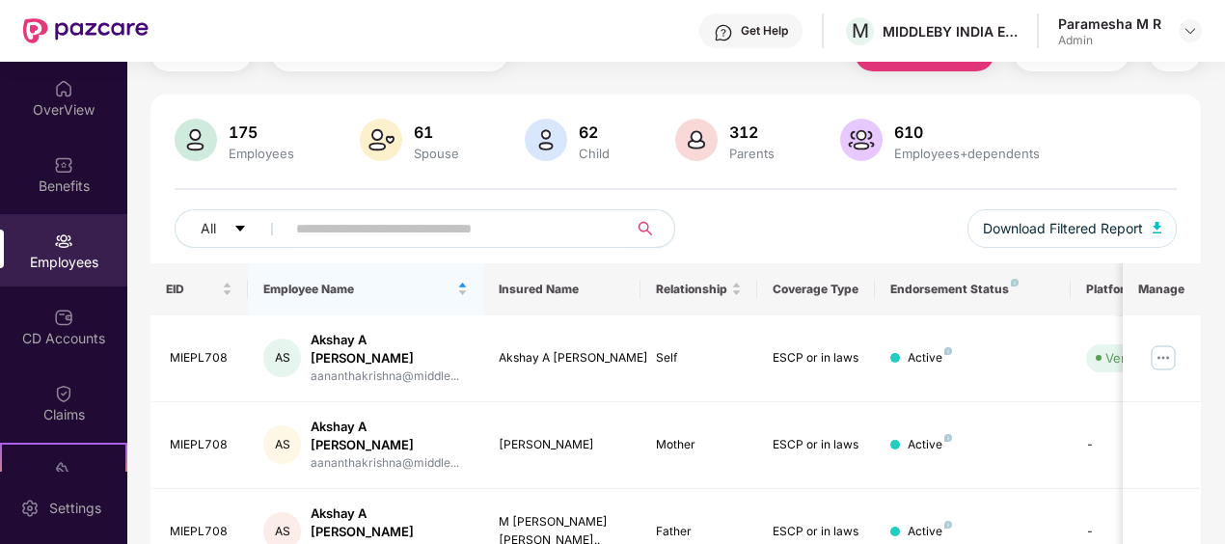
click at [644, 224] on icon "search" at bounding box center [644, 228] width 15 height 15
click at [391, 233] on input "text" at bounding box center [449, 228] width 306 height 29
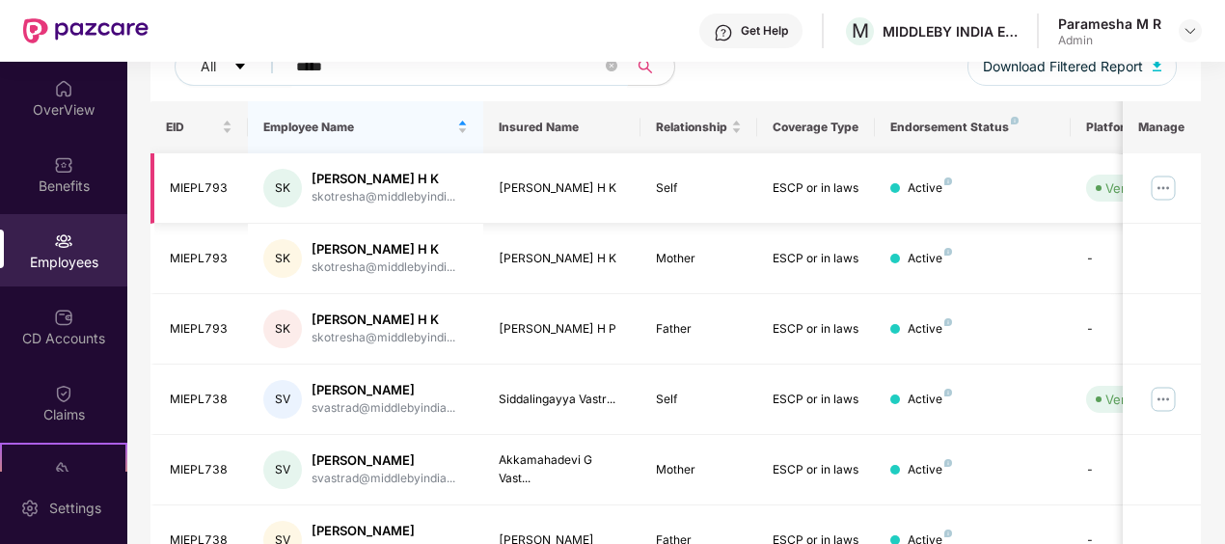
scroll to position [289, 0]
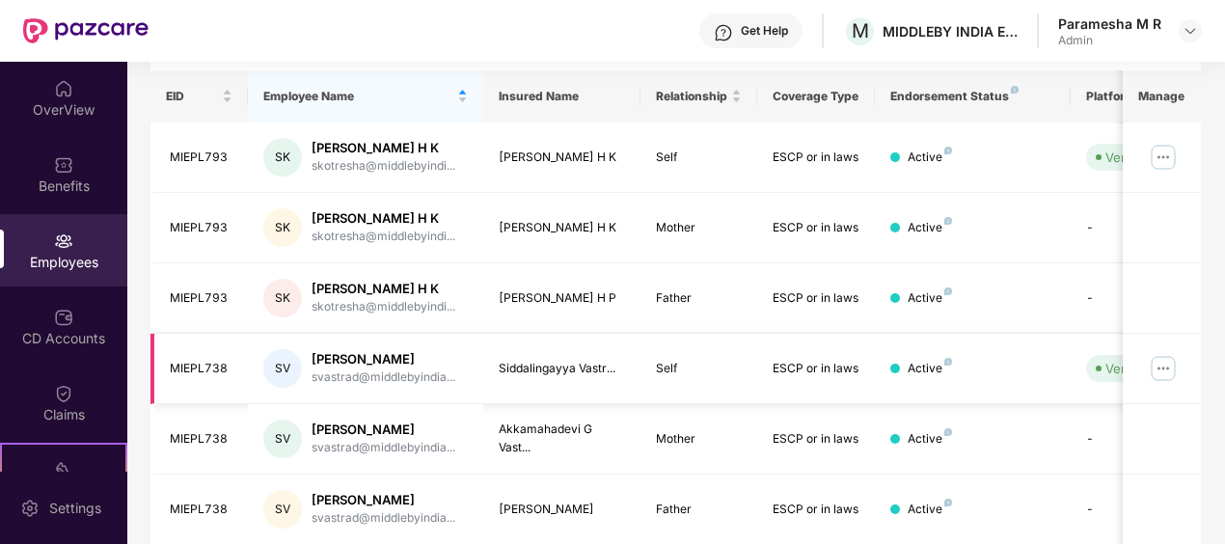
type input "*****"
click at [1111, 372] on div "Verified" at bounding box center [1128, 368] width 46 height 19
click at [1176, 370] on img at bounding box center [1162, 368] width 31 height 31
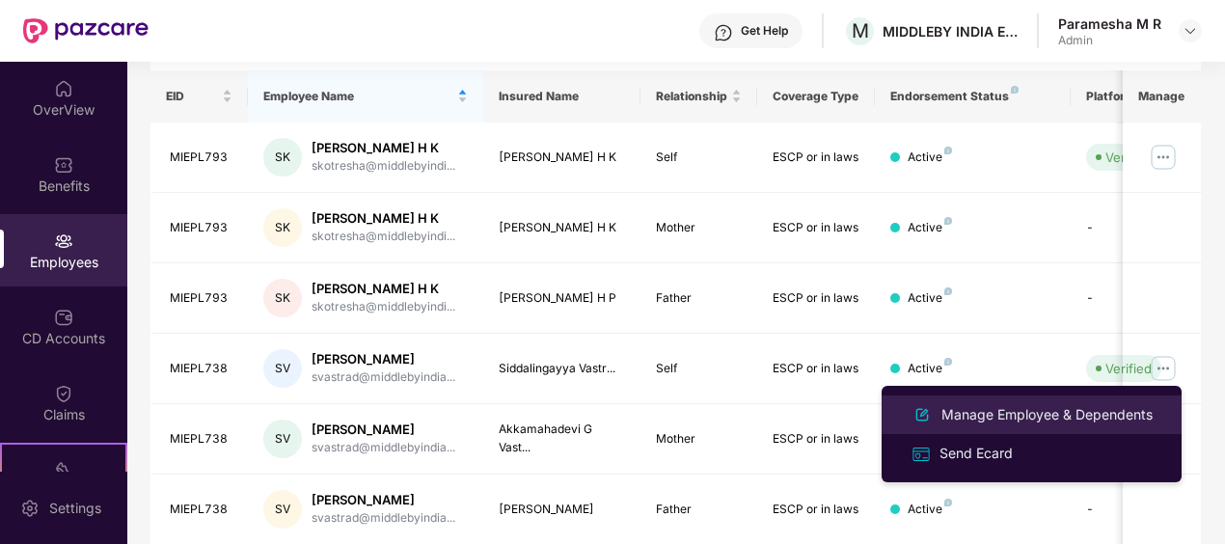
click at [1010, 413] on div "Manage Employee & Dependents" at bounding box center [1046, 414] width 219 height 21
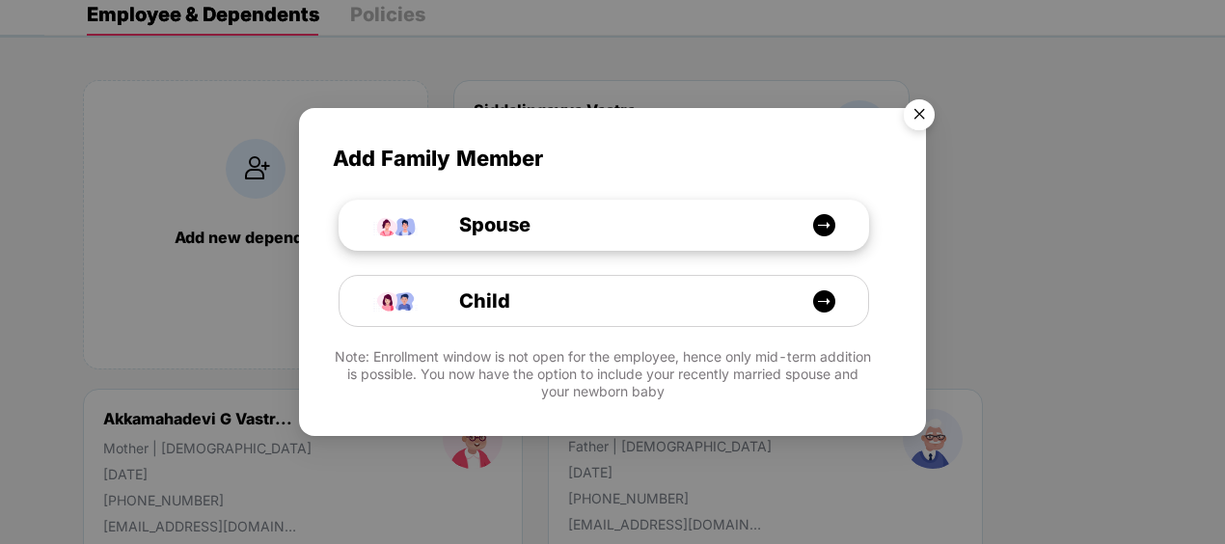
scroll to position [193, 0]
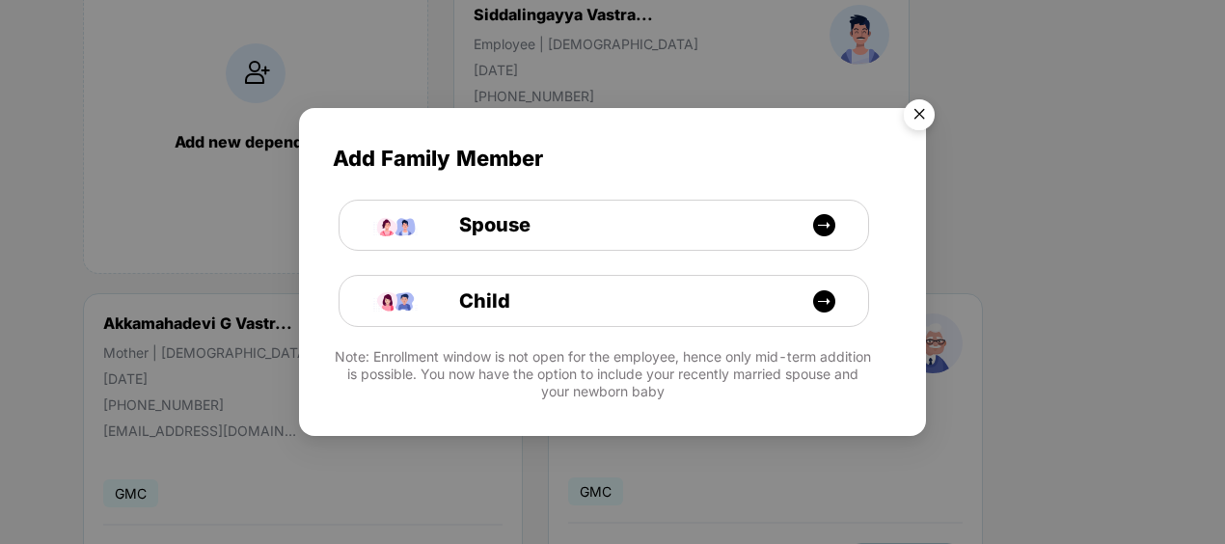
click at [920, 114] on img "Close" at bounding box center [919, 118] width 54 height 54
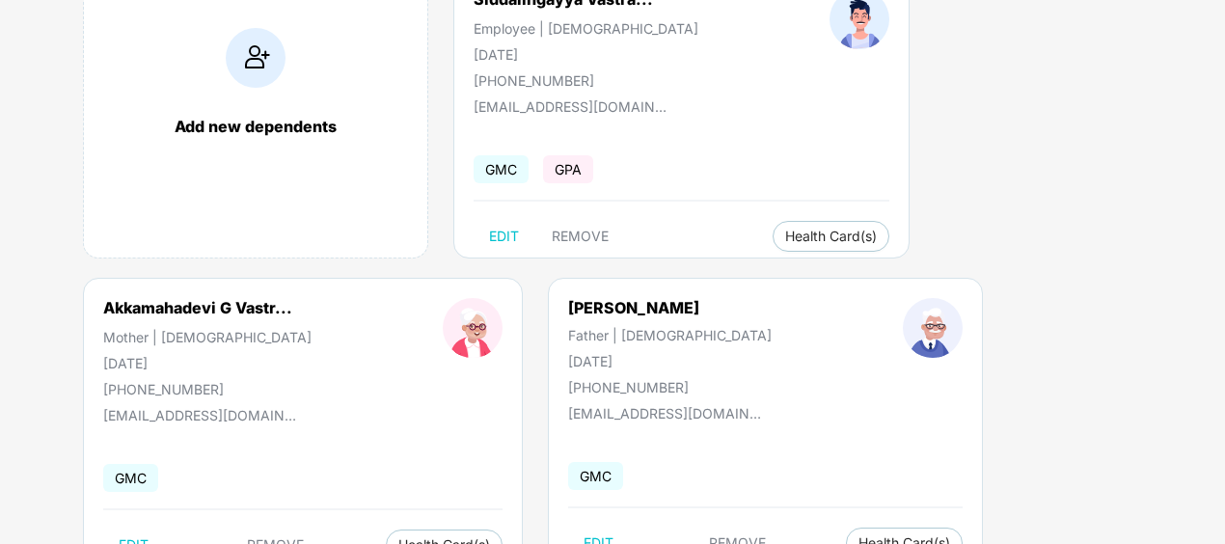
scroll to position [183, 0]
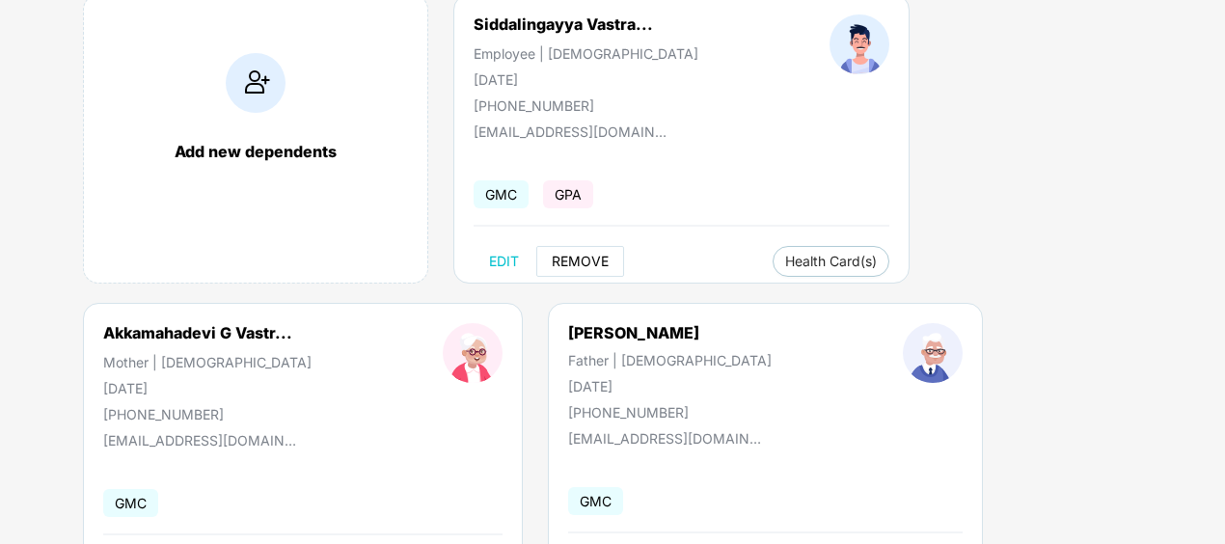
click at [571, 261] on span "REMOVE" at bounding box center [580, 261] width 57 height 15
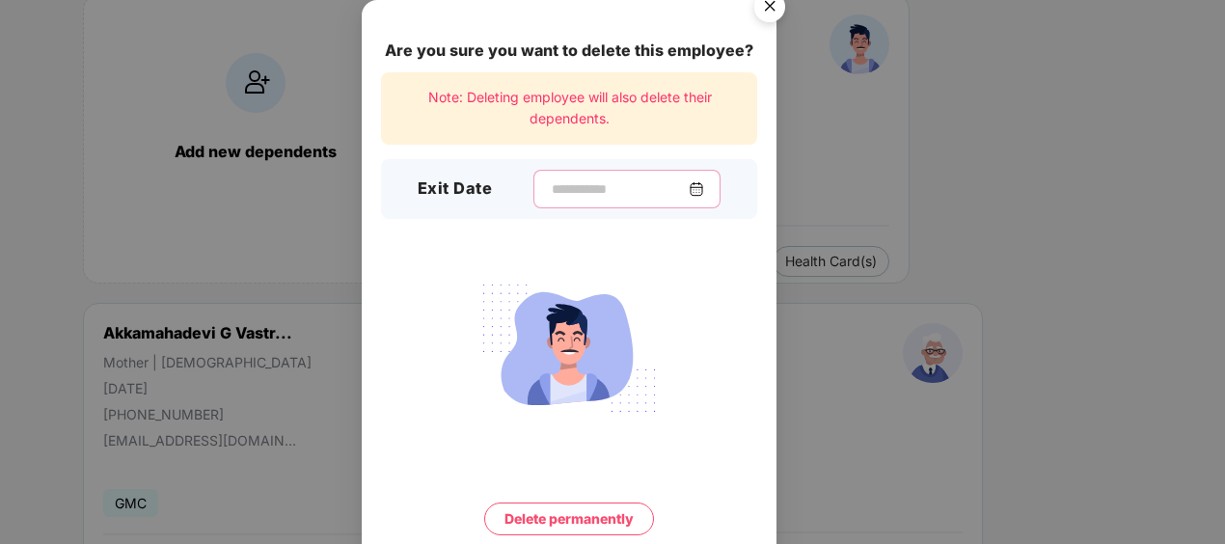
click at [563, 193] on input at bounding box center [619, 189] width 139 height 20
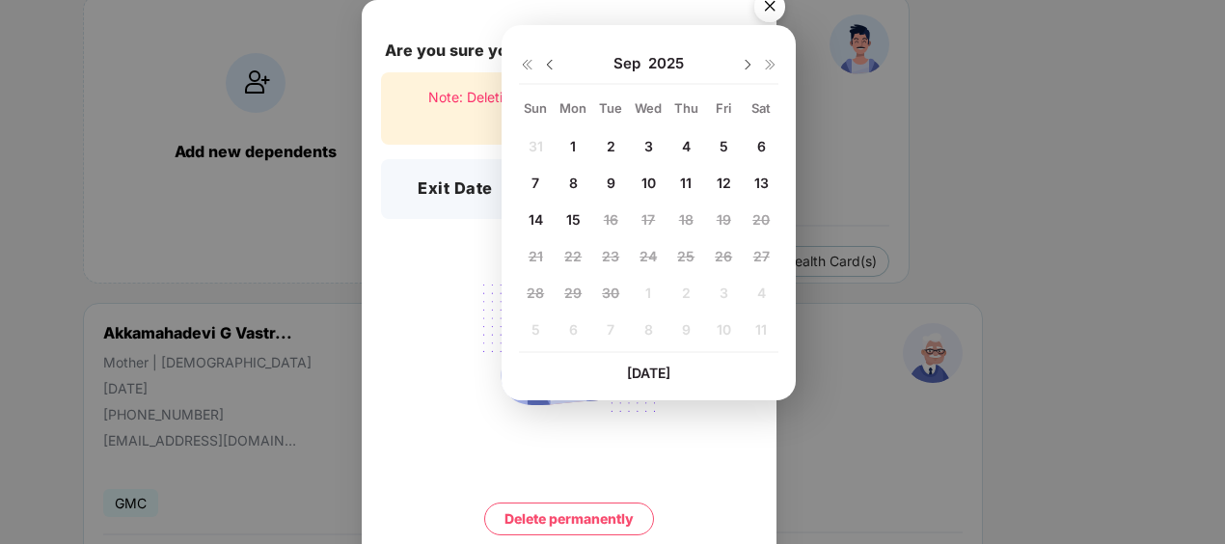
click at [575, 218] on span "15" at bounding box center [573, 219] width 14 height 16
type input "**********"
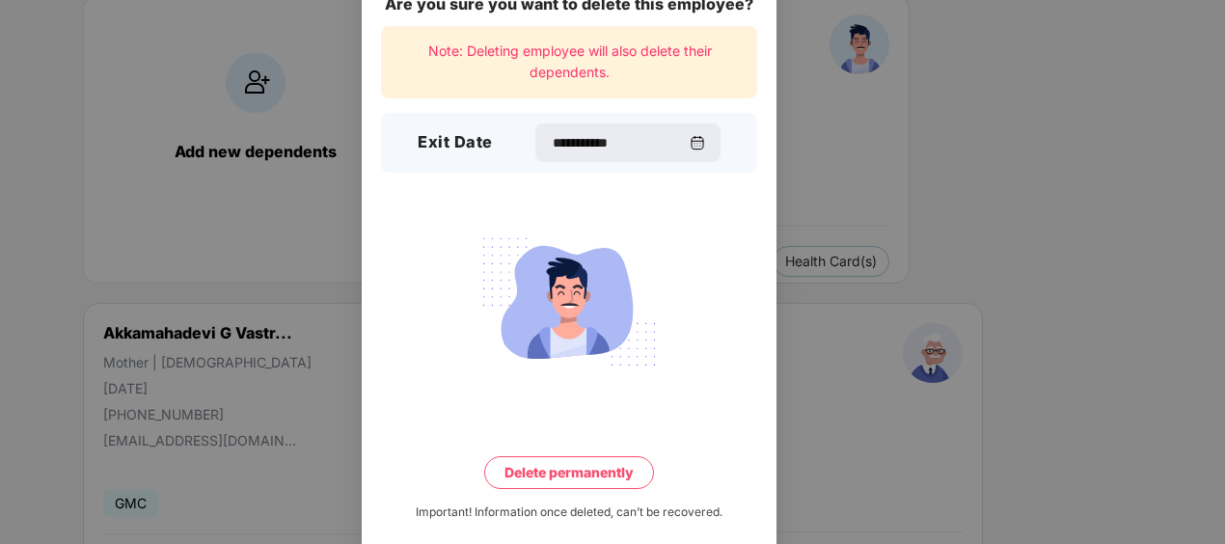
scroll to position [71, 0]
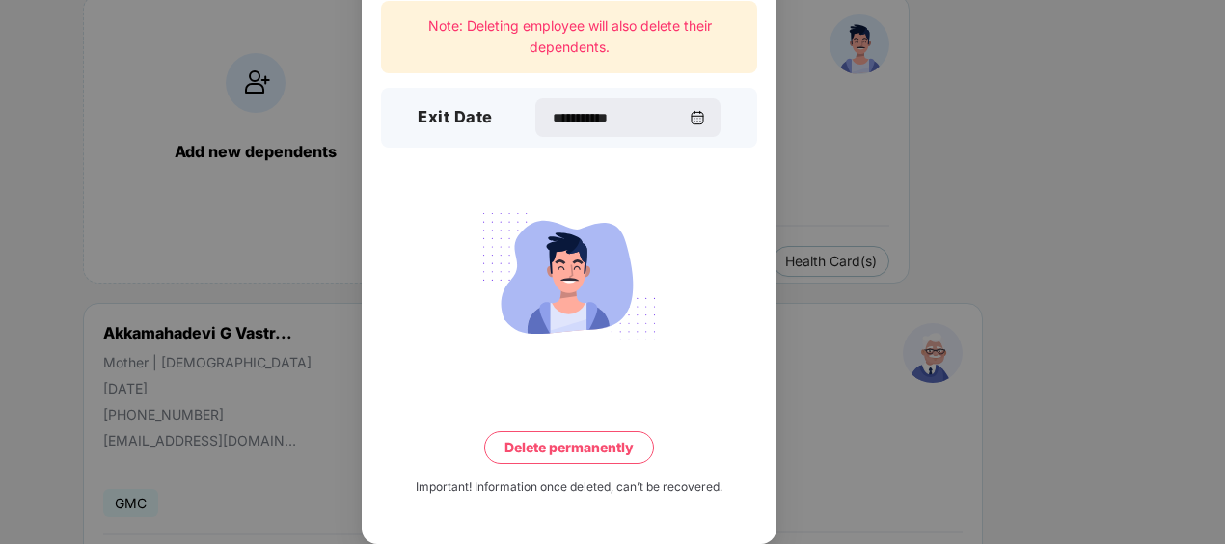
click at [544, 456] on button "Delete permanently" at bounding box center [569, 447] width 170 height 33
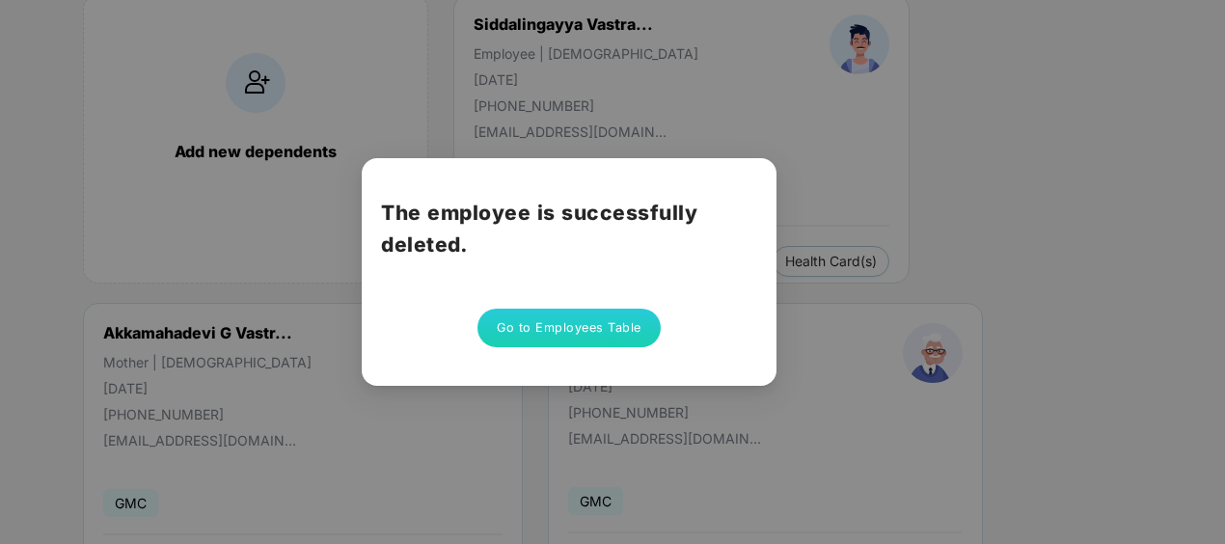
click at [578, 339] on button "Go to Employees Table" at bounding box center [568, 328] width 183 height 39
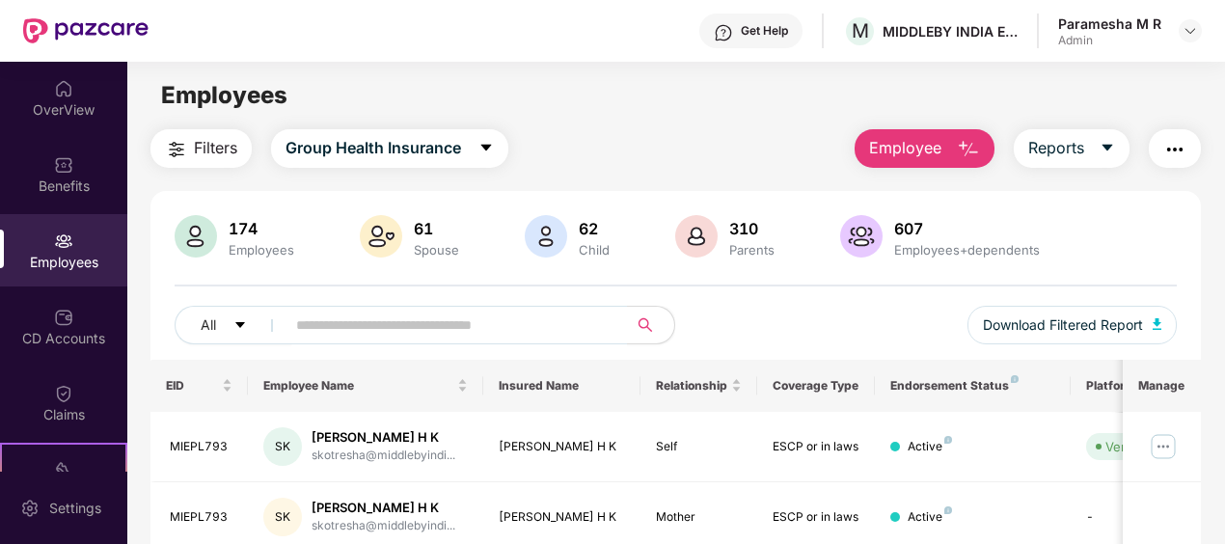
click at [615, 139] on div "Filters Group Health Insurance Employee Reports" at bounding box center [675, 148] width 1051 height 39
